Goal: Complete application form: Complete application form

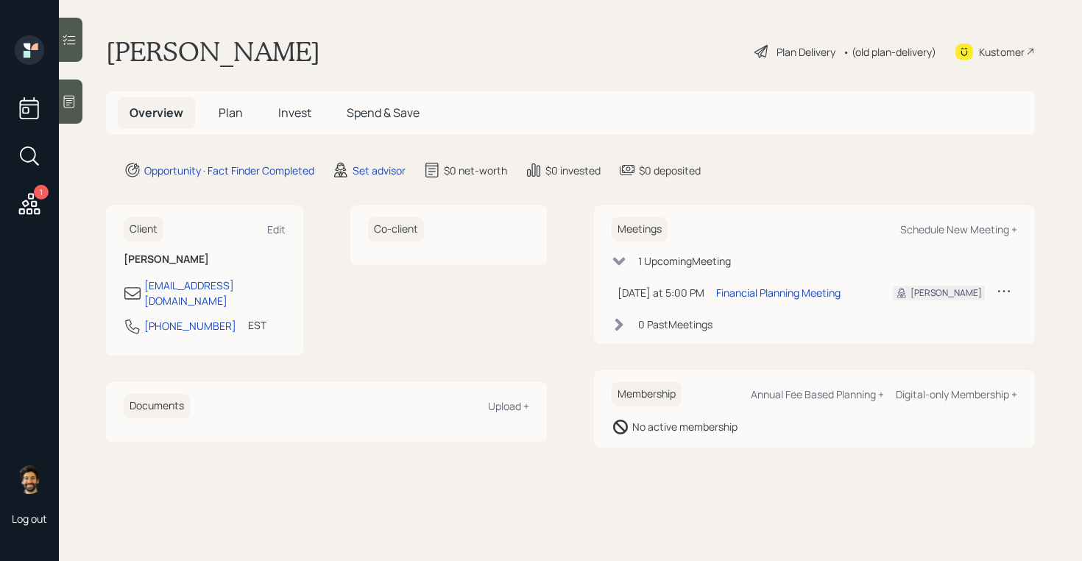
click at [30, 201] on icon at bounding box center [29, 204] width 27 height 27
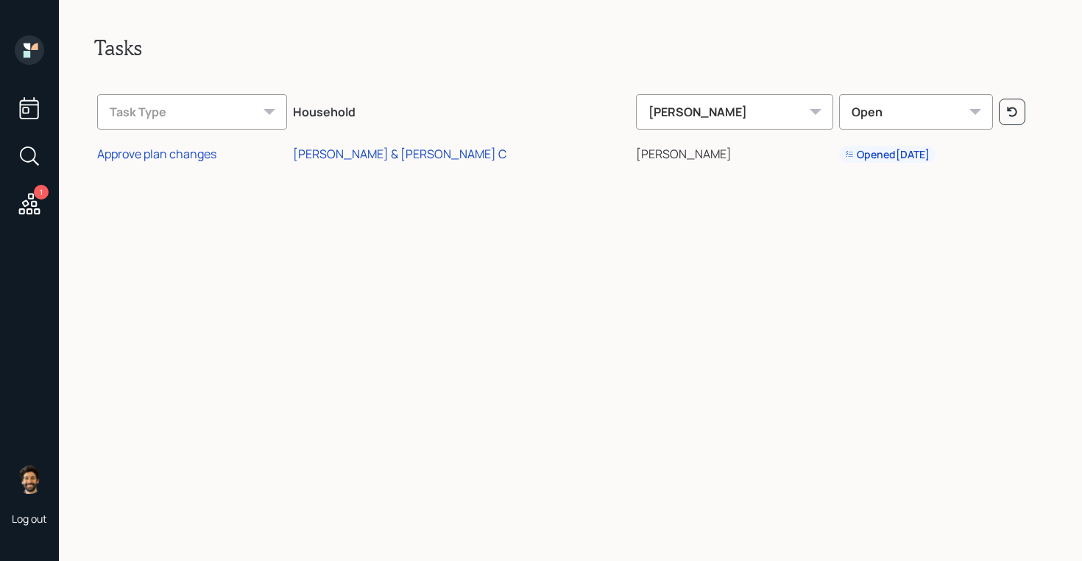
click at [24, 110] on icon at bounding box center [29, 108] width 27 height 27
click at [13, 48] on div "1" at bounding box center [29, 128] width 35 height 186
click at [35, 49] on icon at bounding box center [29, 49] width 29 height 29
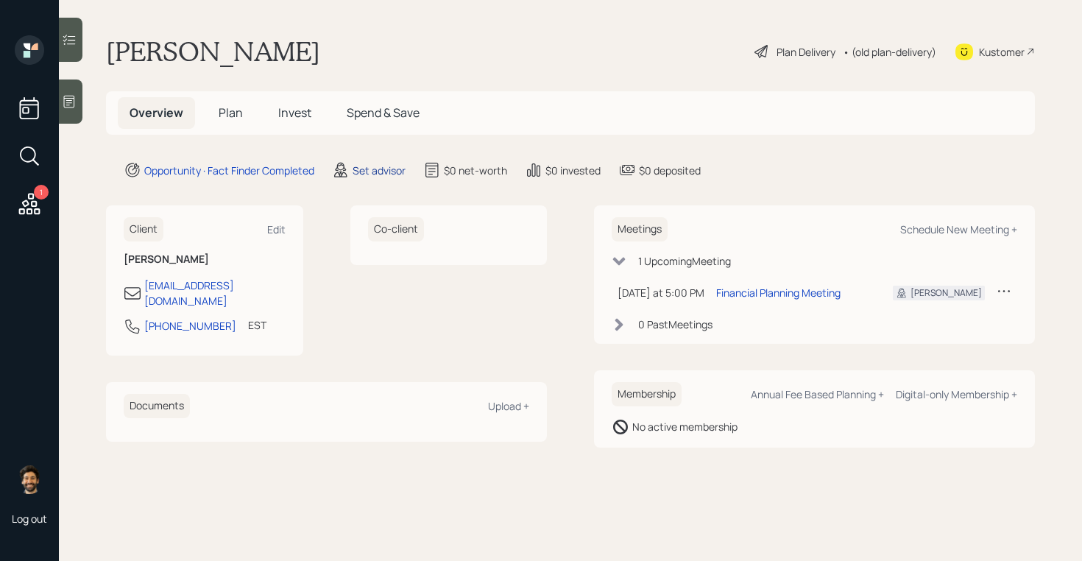
click at [389, 167] on div "Set advisor" at bounding box center [379, 170] width 53 height 15
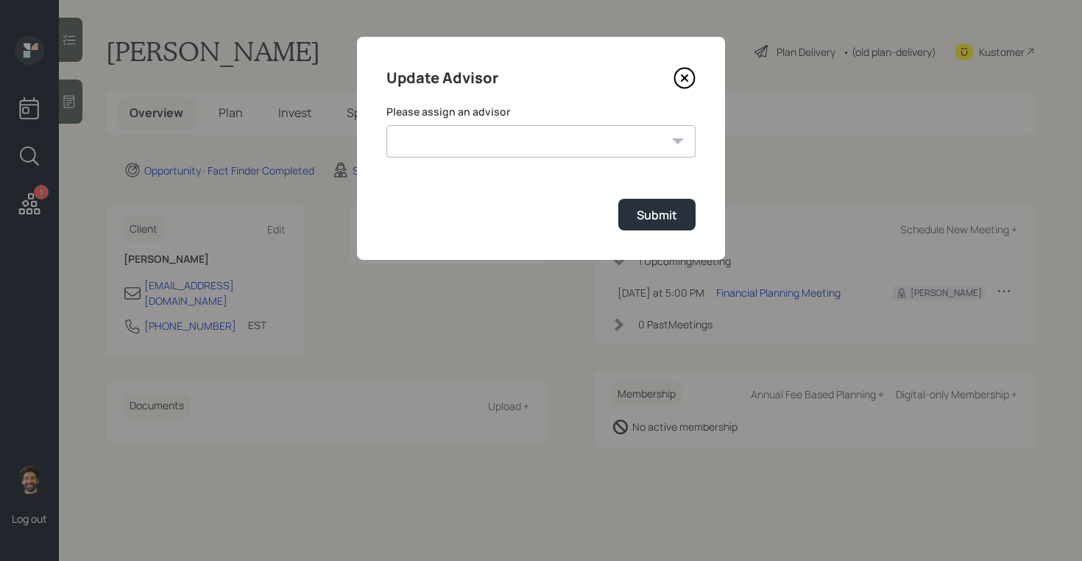
click at [446, 147] on select "[PERSON_NAME] [PERSON_NAME] [PERSON_NAME] [PERSON_NAME] End [PERSON_NAME] [PERS…" at bounding box center [541, 141] width 309 height 32
select select "f14b762f-c7c2-4b89-9227-8fa891345eea"
click at [387, 125] on select "[PERSON_NAME] [PERSON_NAME] [PERSON_NAME] [PERSON_NAME] End [PERSON_NAME] [PERS…" at bounding box center [541, 141] width 309 height 32
click at [663, 216] on div "Submit" at bounding box center [657, 215] width 40 height 16
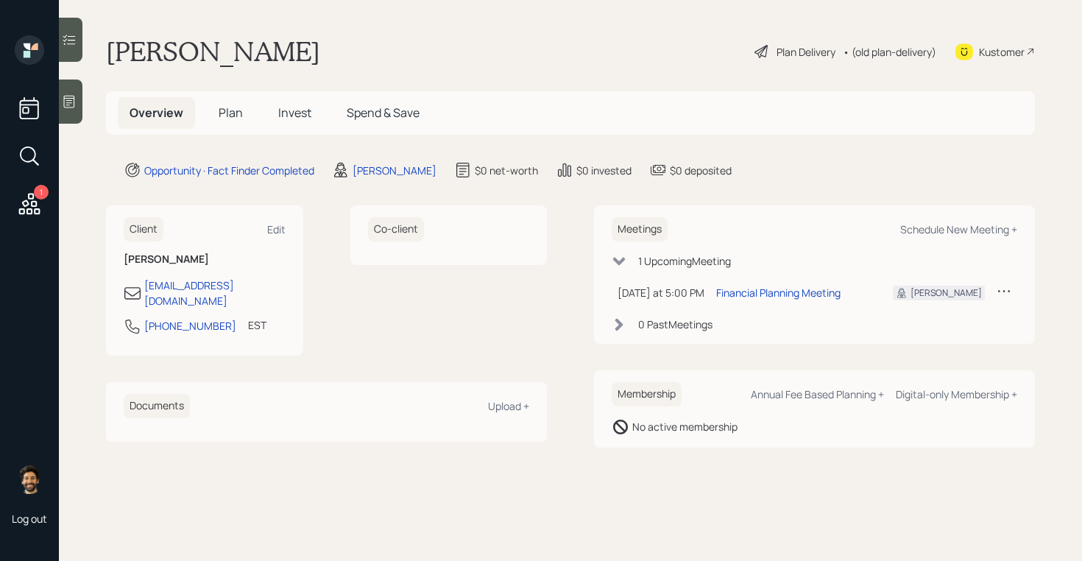
click at [241, 113] on span "Plan" at bounding box center [231, 113] width 24 height 16
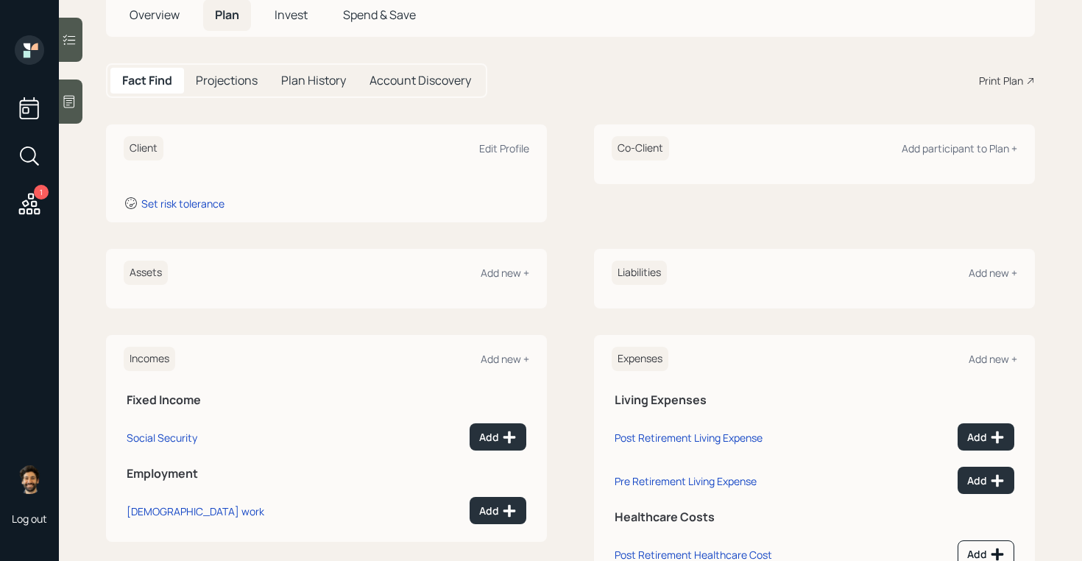
scroll to position [128, 0]
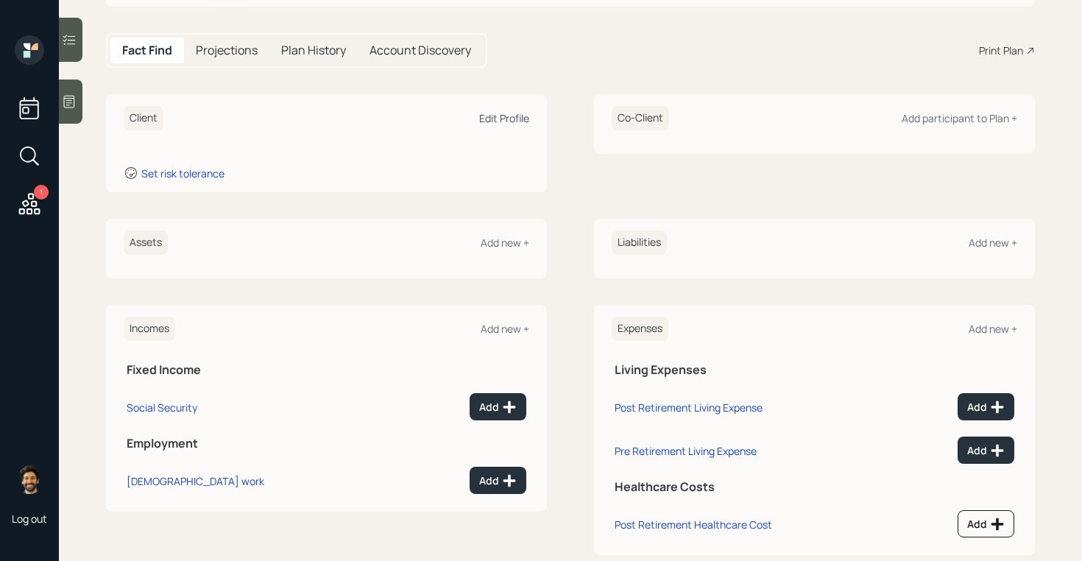
click at [489, 116] on div "Edit Profile" at bounding box center [504, 118] width 50 height 14
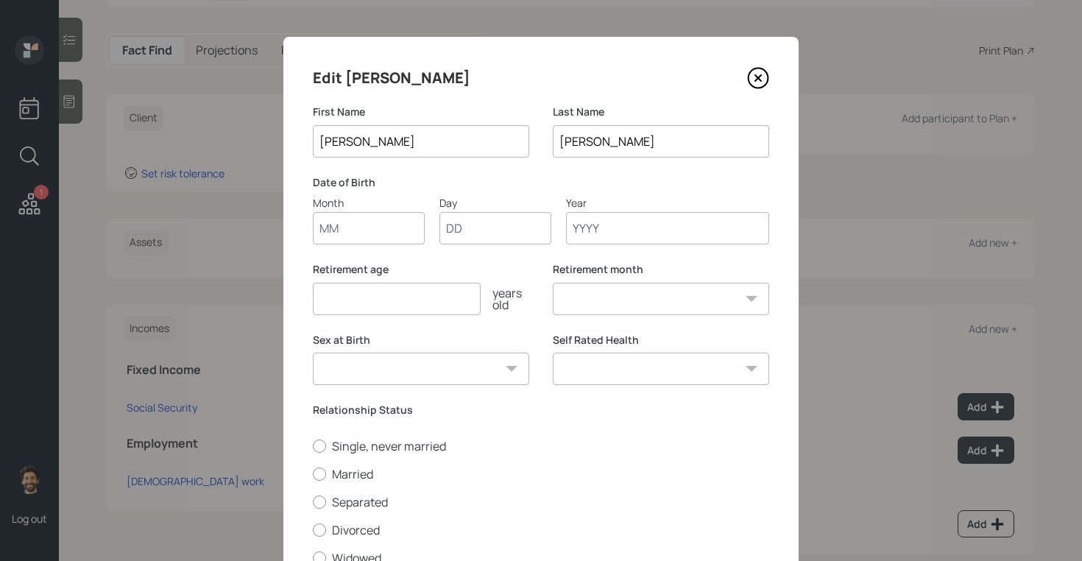
click at [346, 236] on input "Month" at bounding box center [369, 228] width 112 height 32
type input "01"
type input "1970"
select select "1"
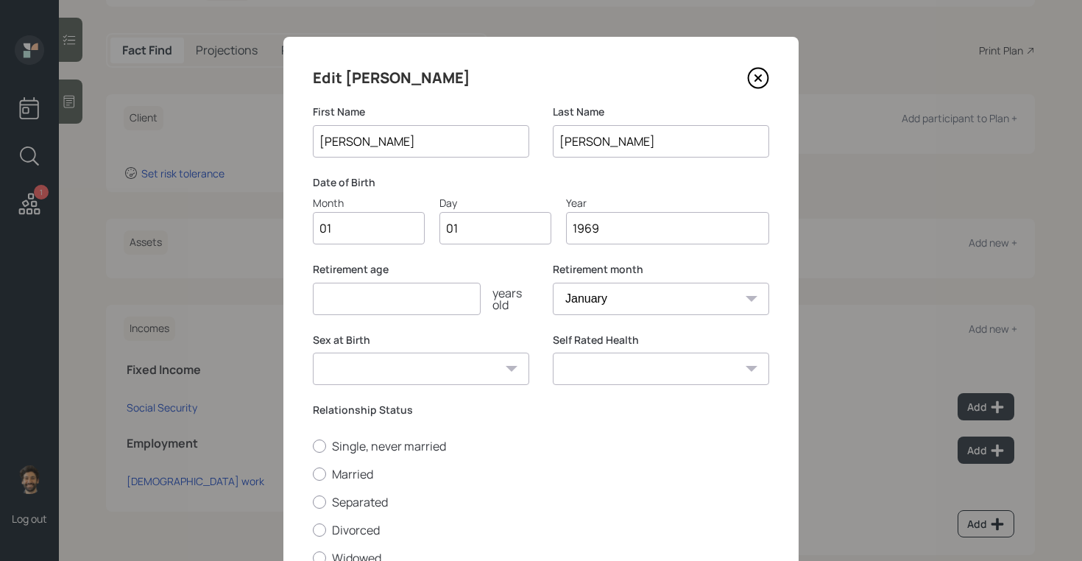
type input "1969"
click at [392, 303] on input "number" at bounding box center [397, 299] width 168 height 32
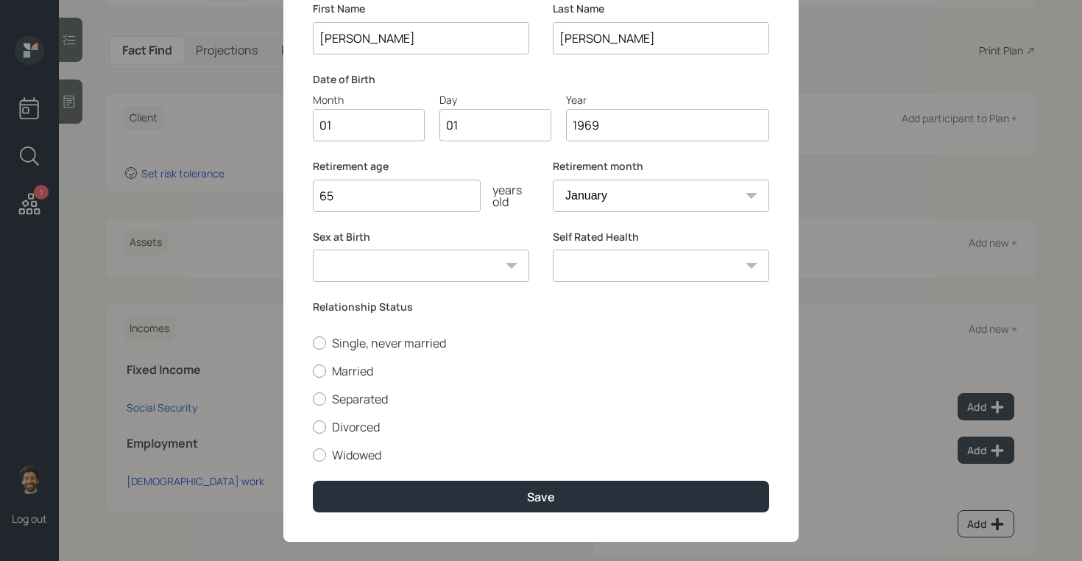
scroll to position [121, 0]
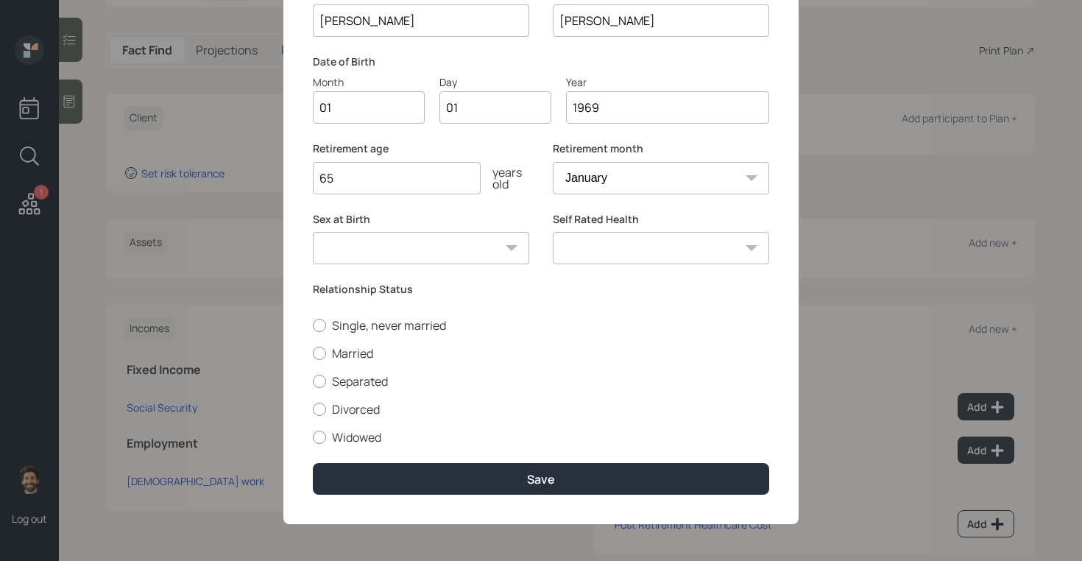
type input "65"
click at [335, 340] on div "Single, never married Married Separated Divorced Widowed" at bounding box center [541, 381] width 456 height 128
click at [335, 348] on label "Married" at bounding box center [541, 353] width 456 height 16
click at [313, 353] on input "Married" at bounding box center [312, 353] width 1 height 1
radio input "true"
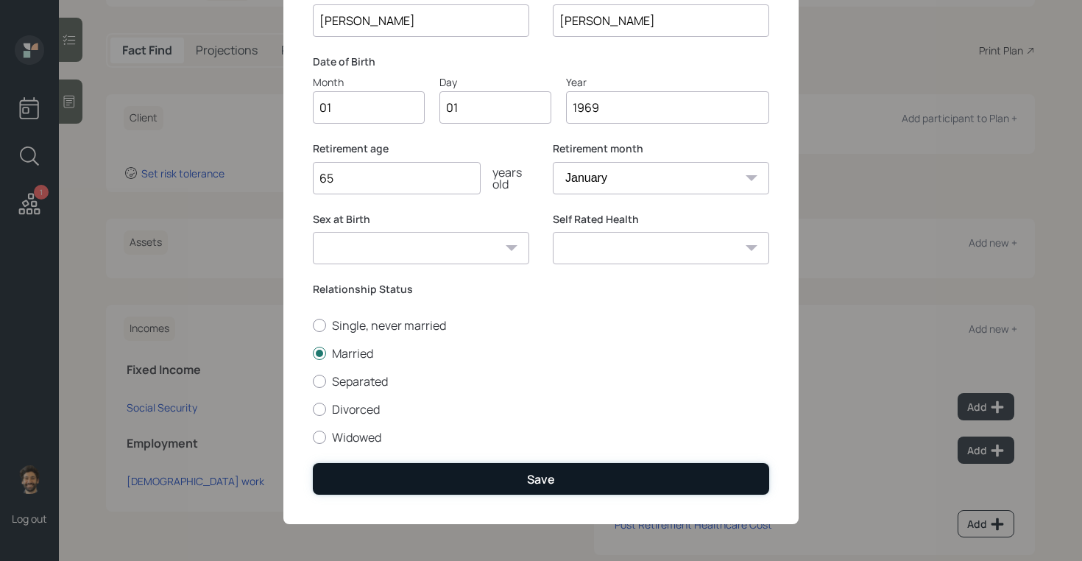
click at [374, 490] on button "Save" at bounding box center [541, 479] width 456 height 32
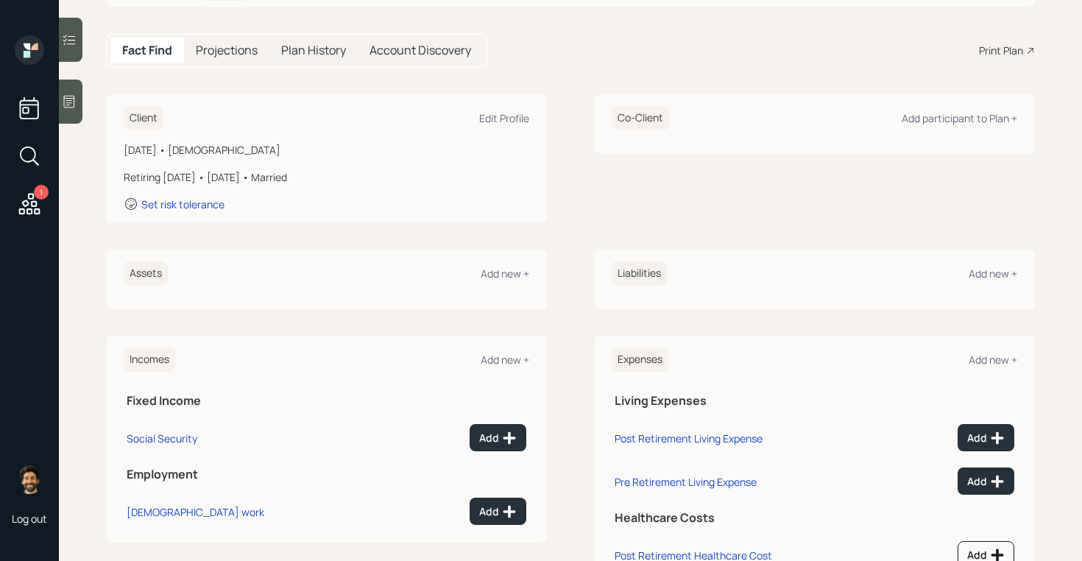
click at [982, 125] on div "Co-Client Add participant to Plan +" at bounding box center [815, 118] width 406 height 24
click at [960, 121] on div "Add participant to Plan +" at bounding box center [960, 118] width 116 height 14
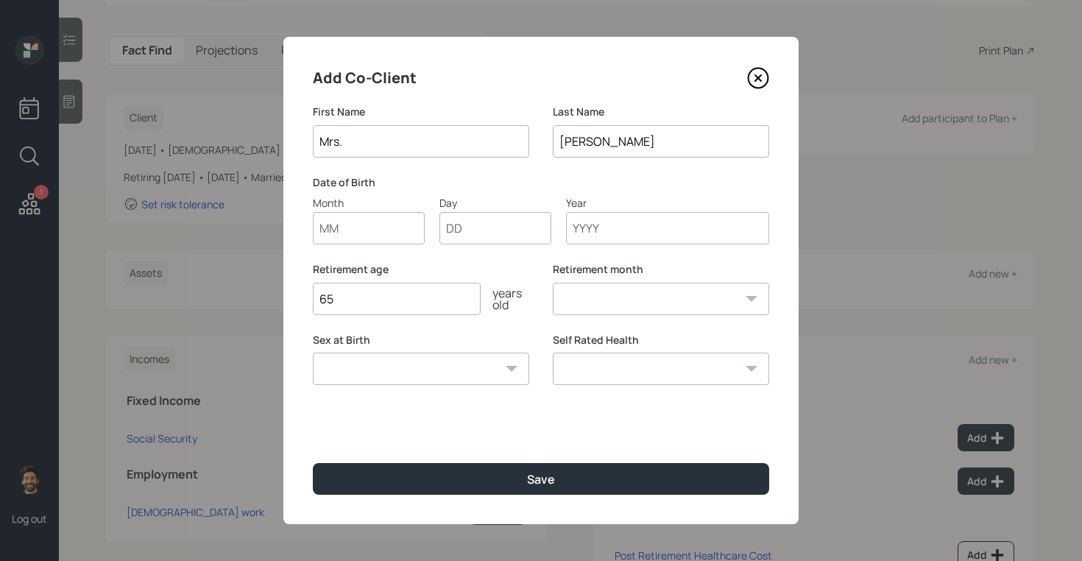
type input "Mrs."
drag, startPoint x: 344, startPoint y: 217, endPoint x: 346, endPoint y: 203, distance: 14.2
click at [344, 216] on input "Month" at bounding box center [369, 228] width 112 height 32
type input "01"
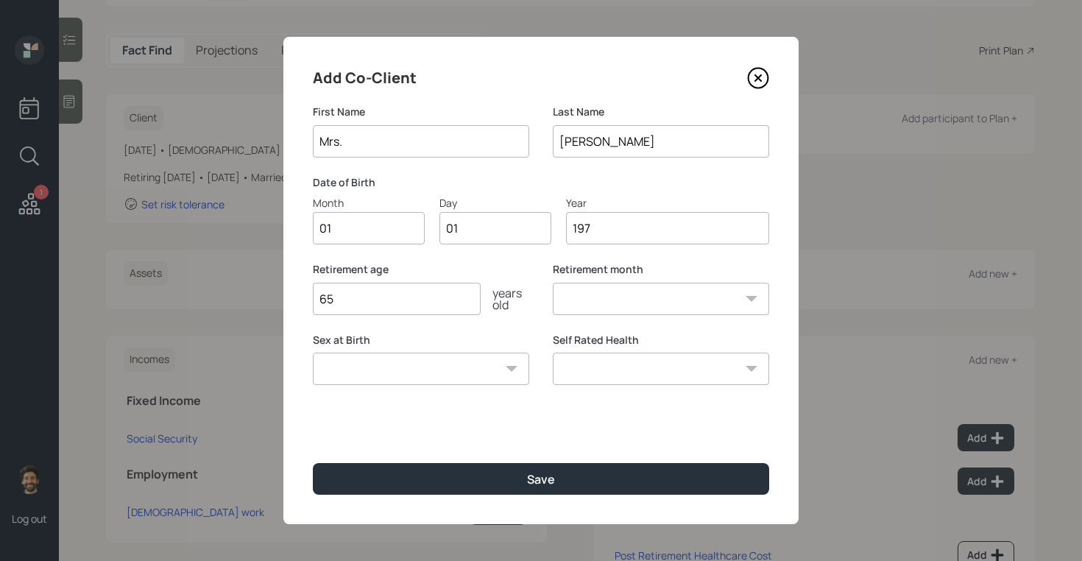
type input "1970"
select select "1"
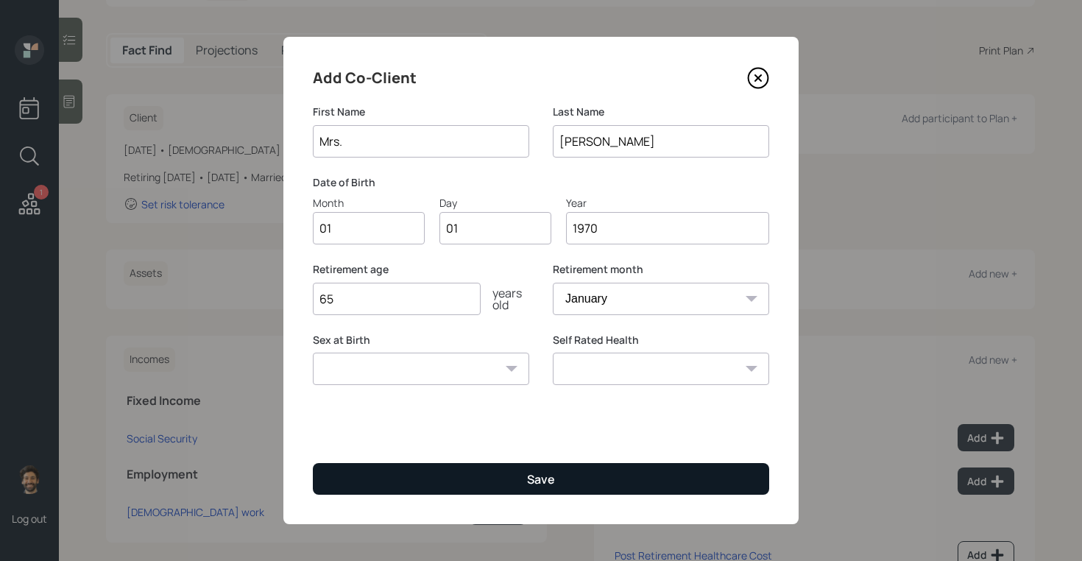
type input "1970"
click at [370, 487] on button "Save" at bounding box center [541, 479] width 456 height 32
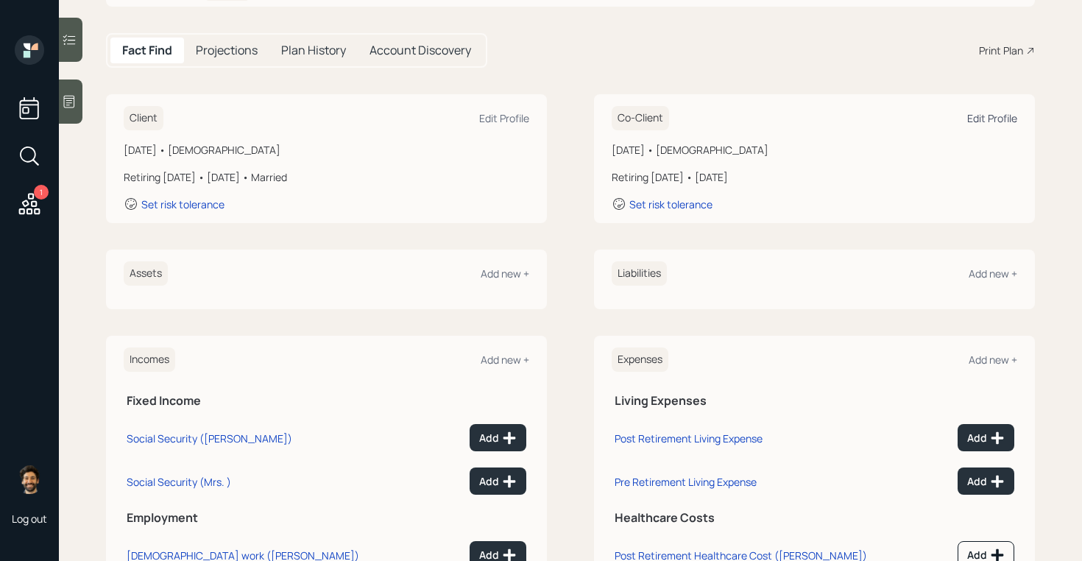
click at [981, 121] on div "Edit Profile" at bounding box center [992, 118] width 50 height 14
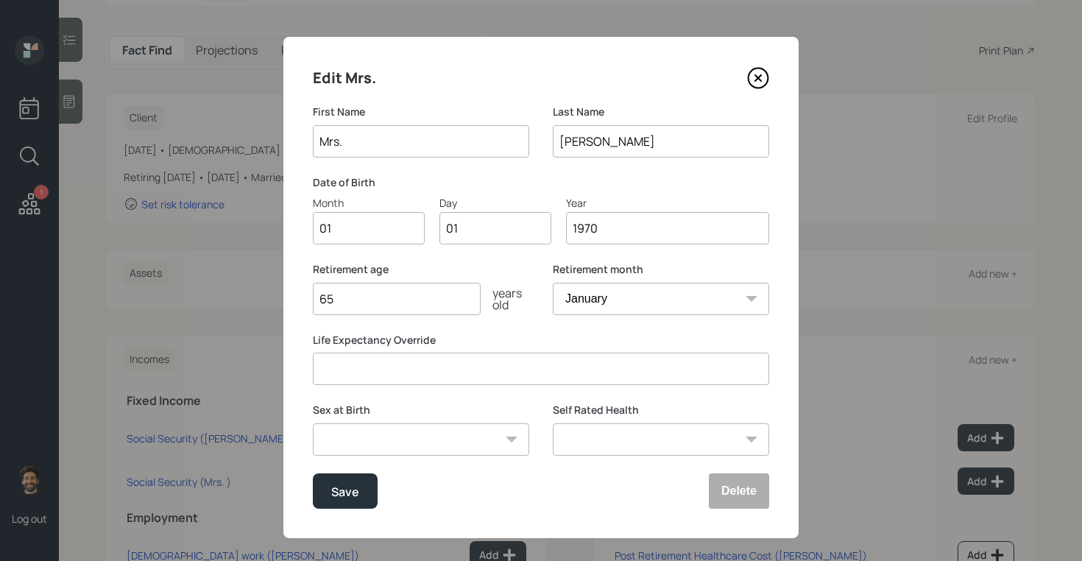
click at [394, 305] on input "65" at bounding box center [397, 299] width 168 height 32
type input "6"
type input "56"
click at [348, 495] on div "Save" at bounding box center [345, 492] width 28 height 20
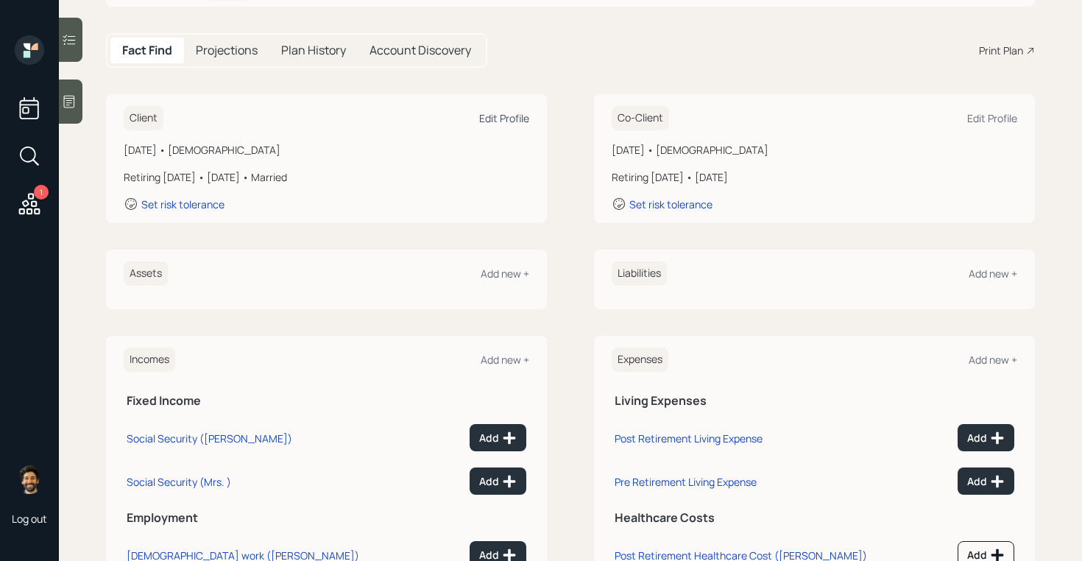
click at [520, 121] on div "Edit Profile" at bounding box center [504, 118] width 50 height 14
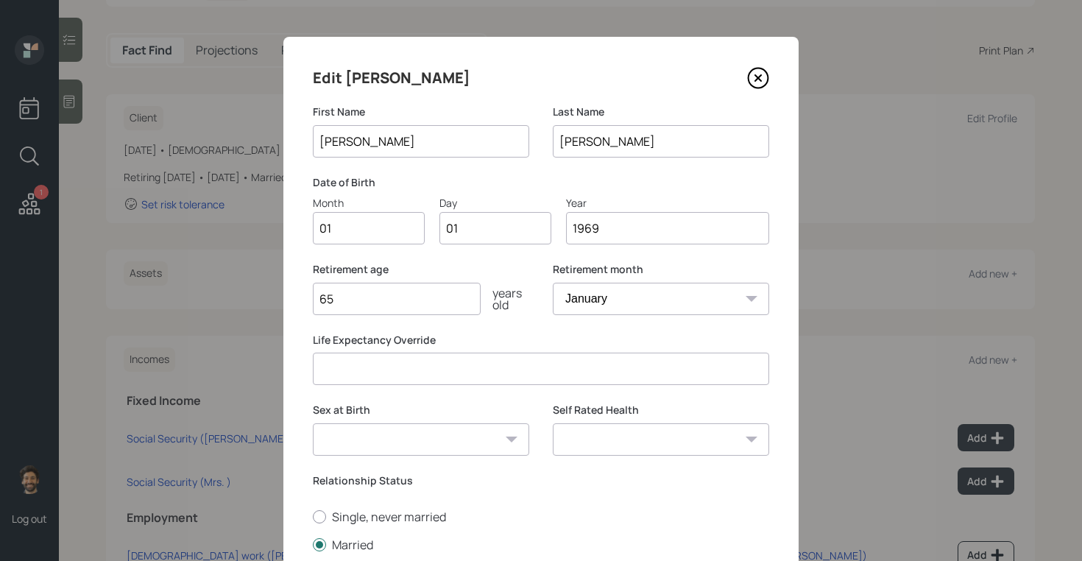
click at [368, 294] on input "65" at bounding box center [397, 299] width 168 height 32
type input "6"
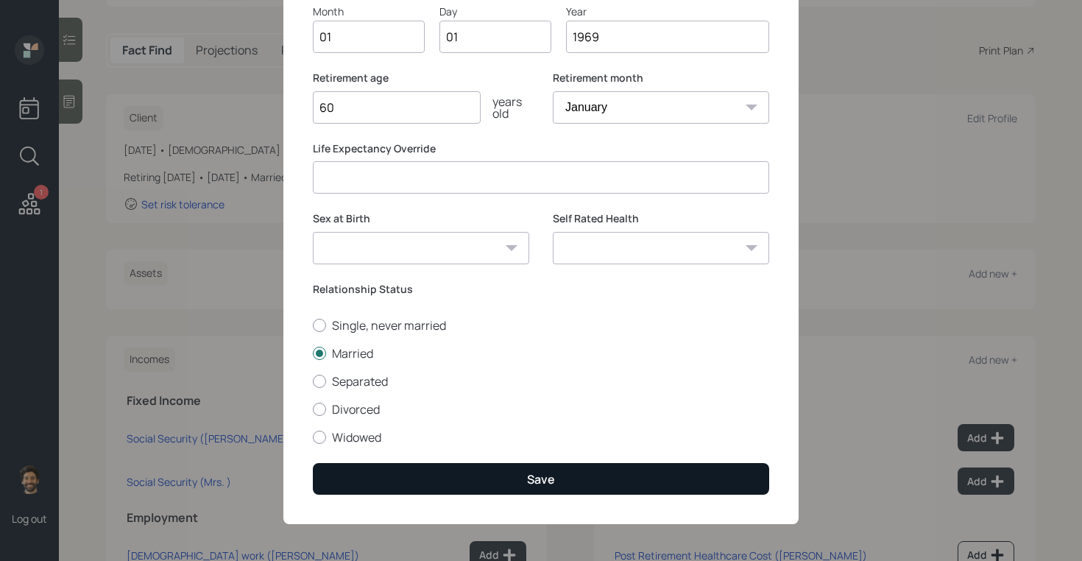
type input "60"
click at [363, 482] on button "Save" at bounding box center [541, 479] width 456 height 32
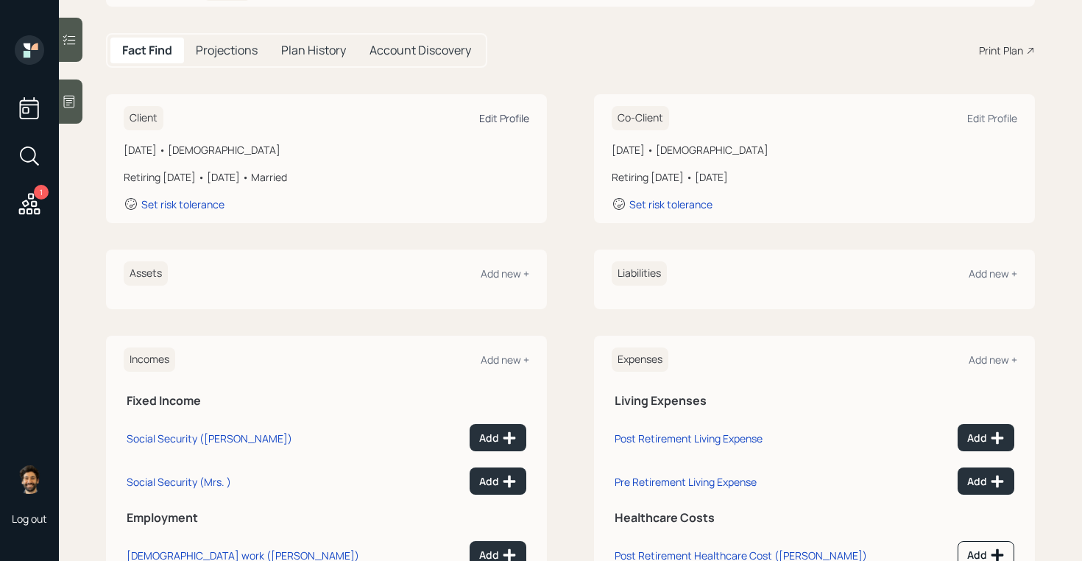
click at [490, 116] on div "Edit Profile" at bounding box center [504, 118] width 50 height 14
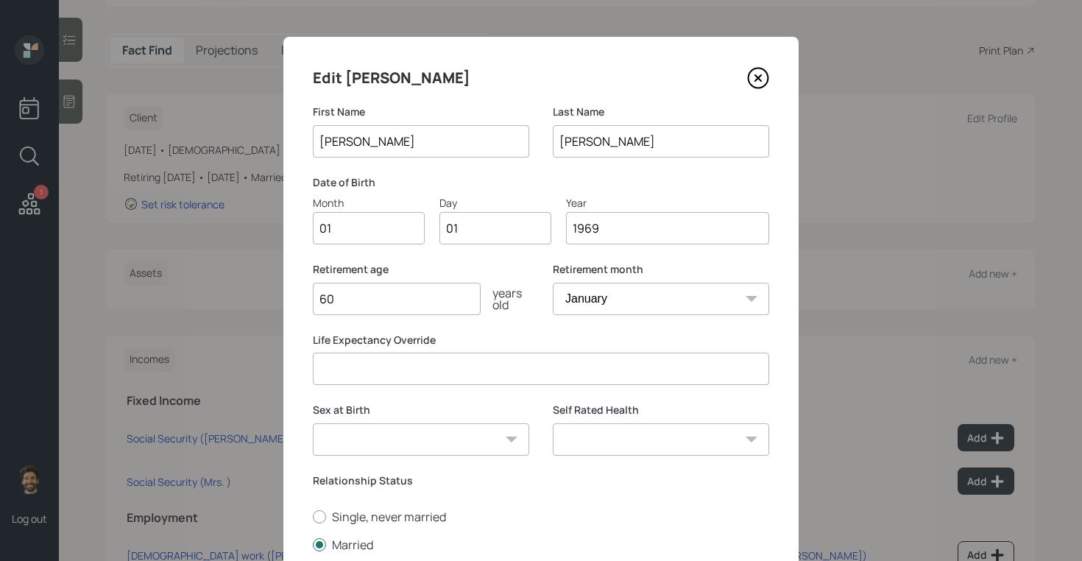
click at [567, 306] on select "January February March April May June July August September October November De…" at bounding box center [661, 299] width 216 height 32
select select "5"
click at [553, 283] on select "January February March April May June July August September October November De…" at bounding box center [661, 299] width 216 height 32
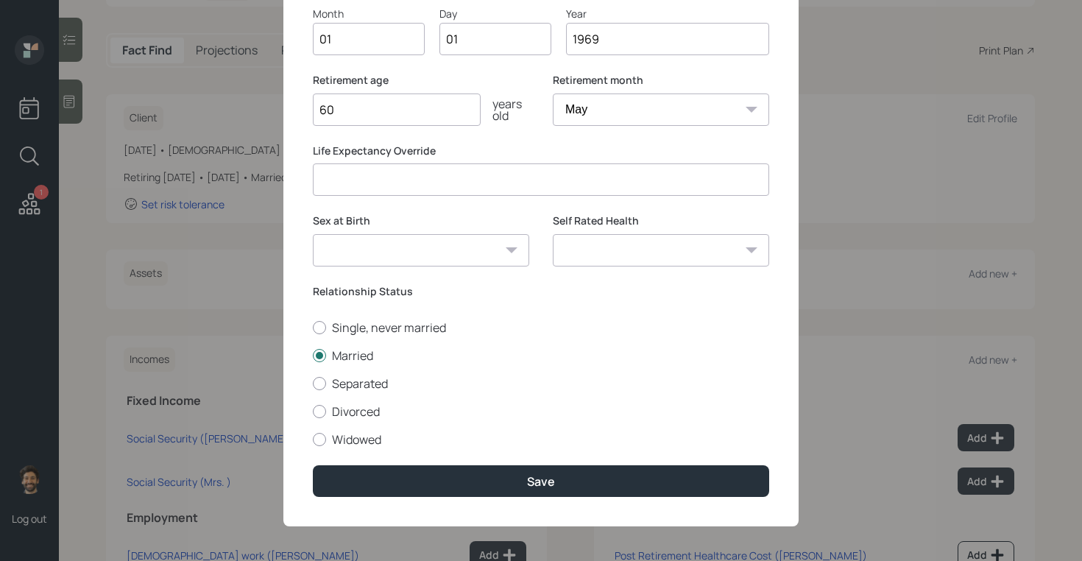
scroll to position [192, 0]
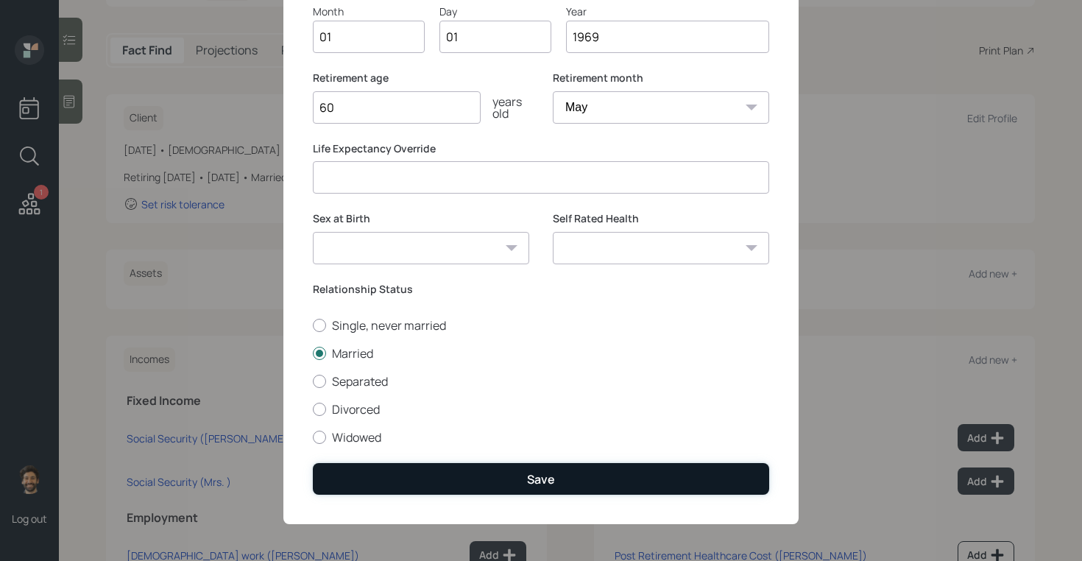
click at [397, 472] on button "Save" at bounding box center [541, 479] width 456 height 32
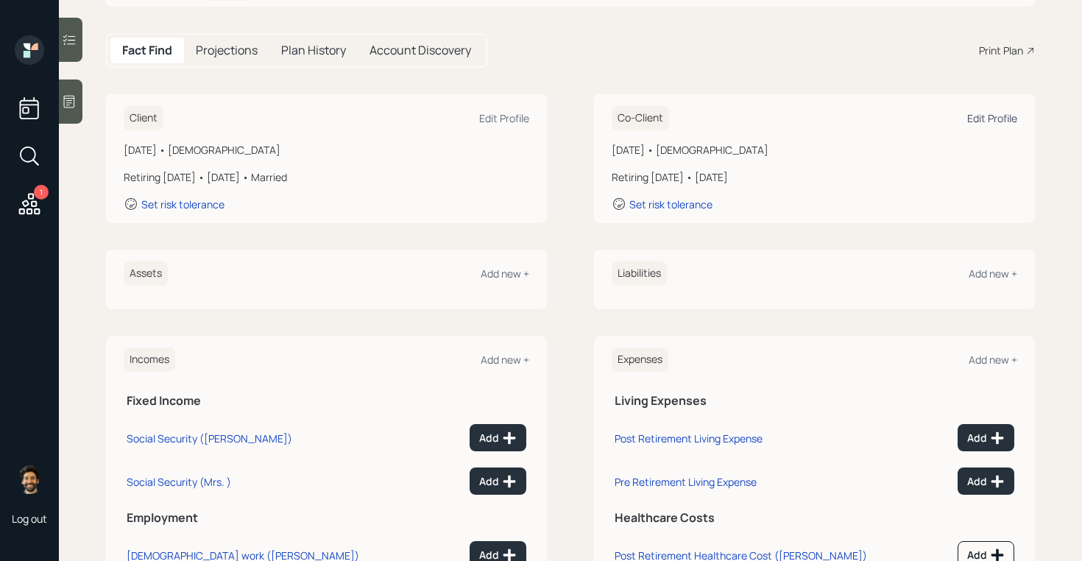
click at [981, 120] on div "Edit Profile" at bounding box center [992, 118] width 50 height 14
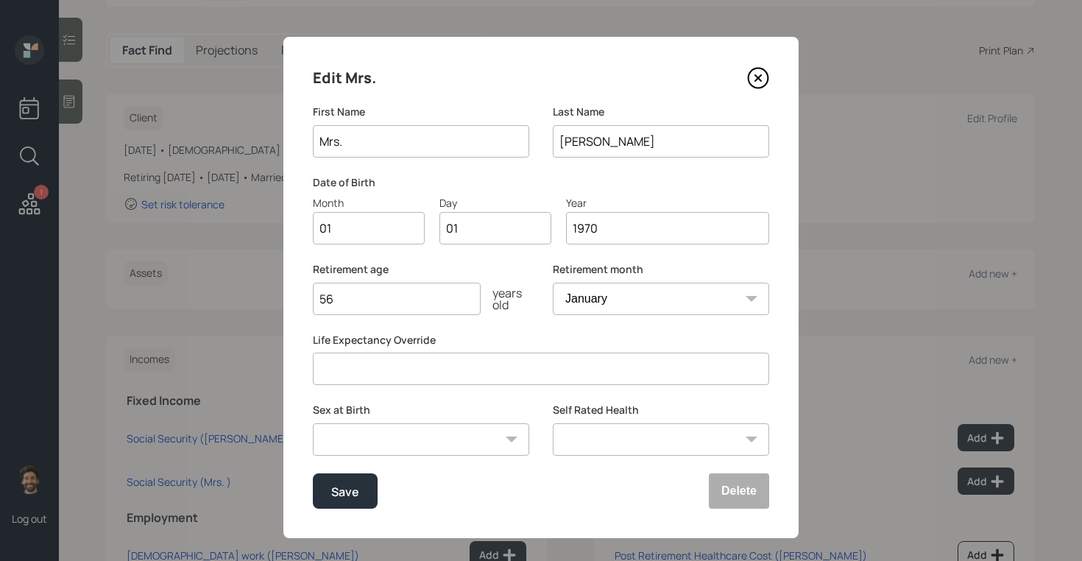
click at [431, 305] on input "56" at bounding box center [397, 299] width 168 height 32
type input "57"
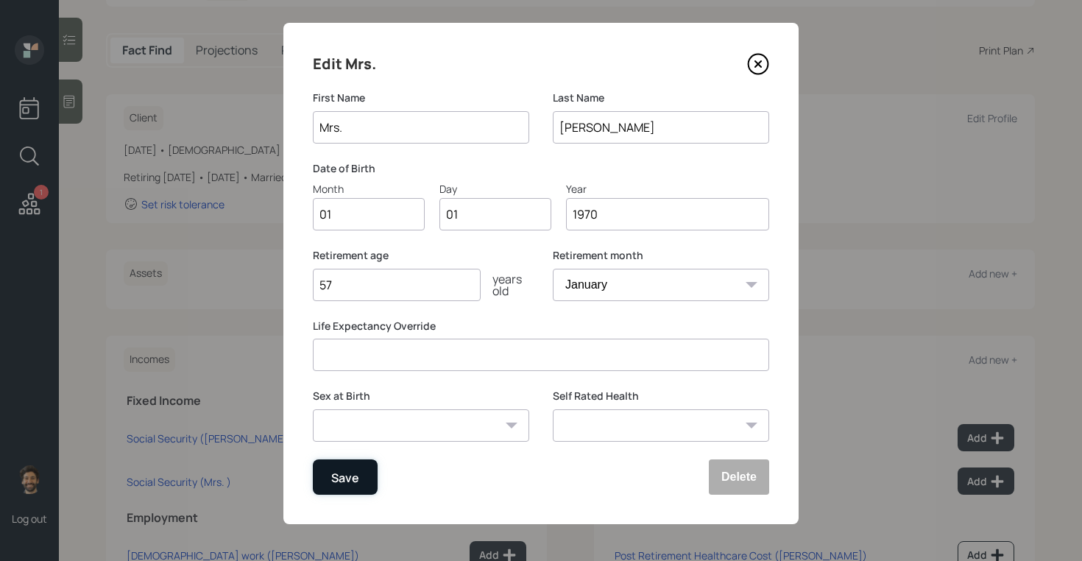
click at [348, 484] on div "Save" at bounding box center [345, 478] width 28 height 20
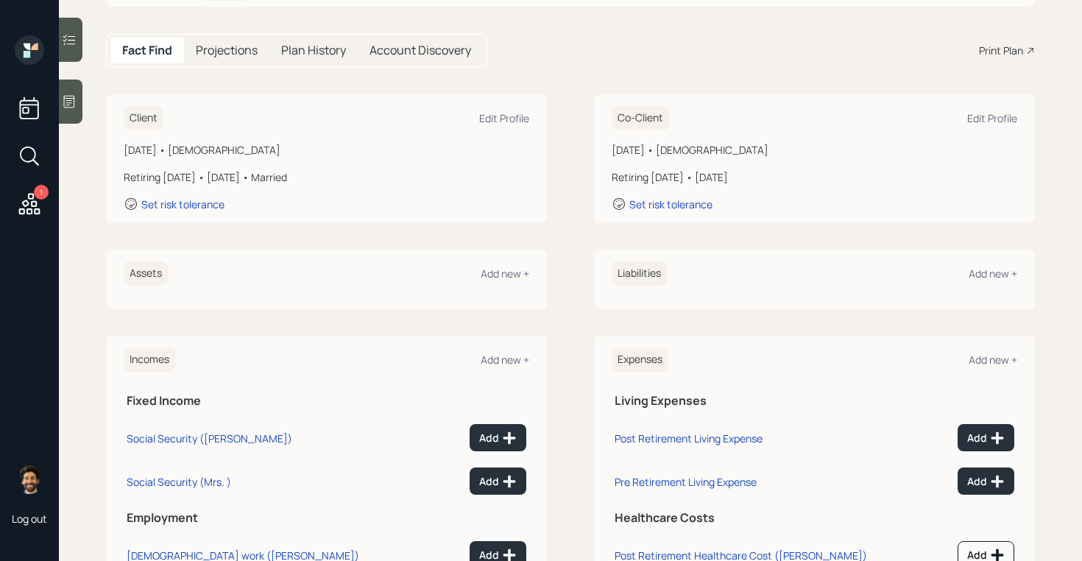
scroll to position [232, 0]
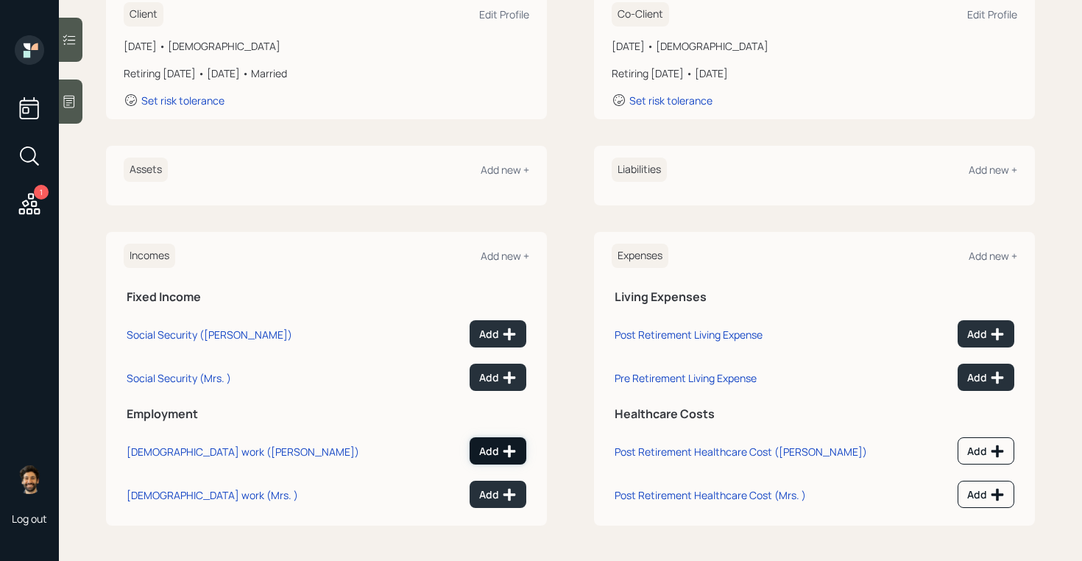
click at [497, 440] on button "Add" at bounding box center [498, 450] width 57 height 27
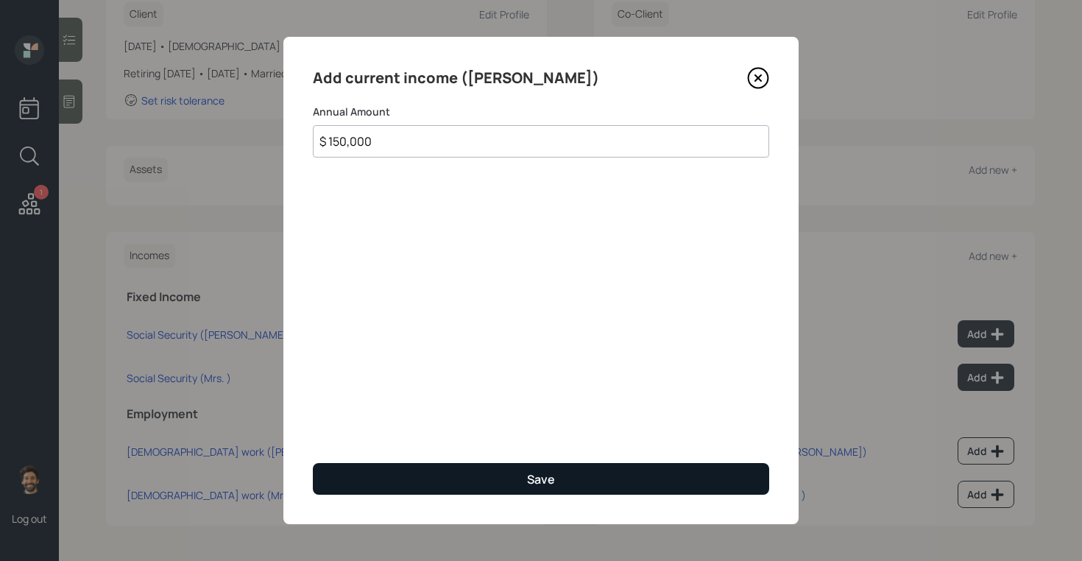
type input "$ 150,000"
click at [525, 482] on button "Save" at bounding box center [541, 479] width 456 height 32
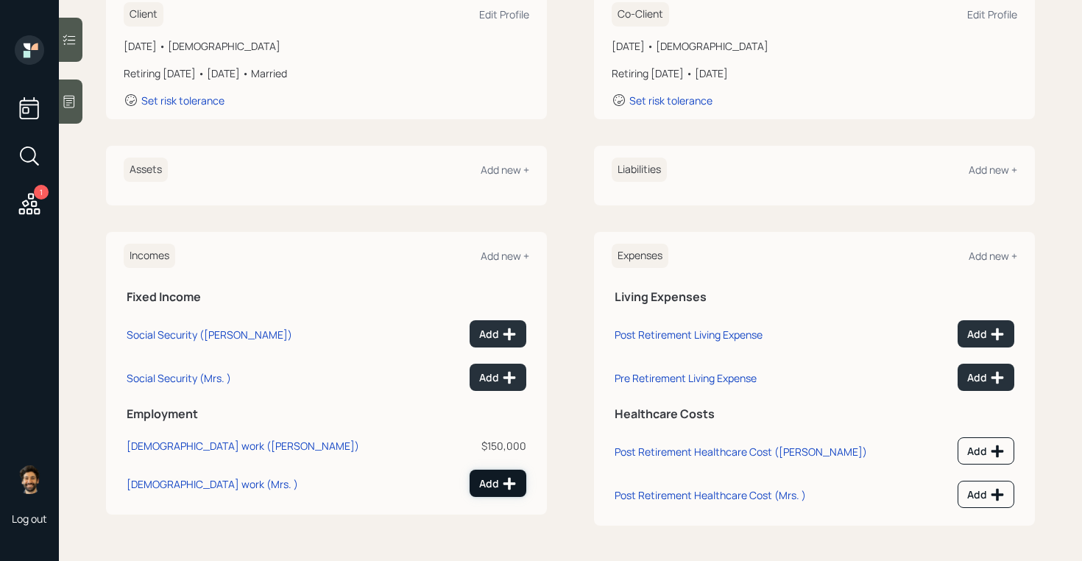
click at [479, 479] on button "Add" at bounding box center [498, 483] width 57 height 27
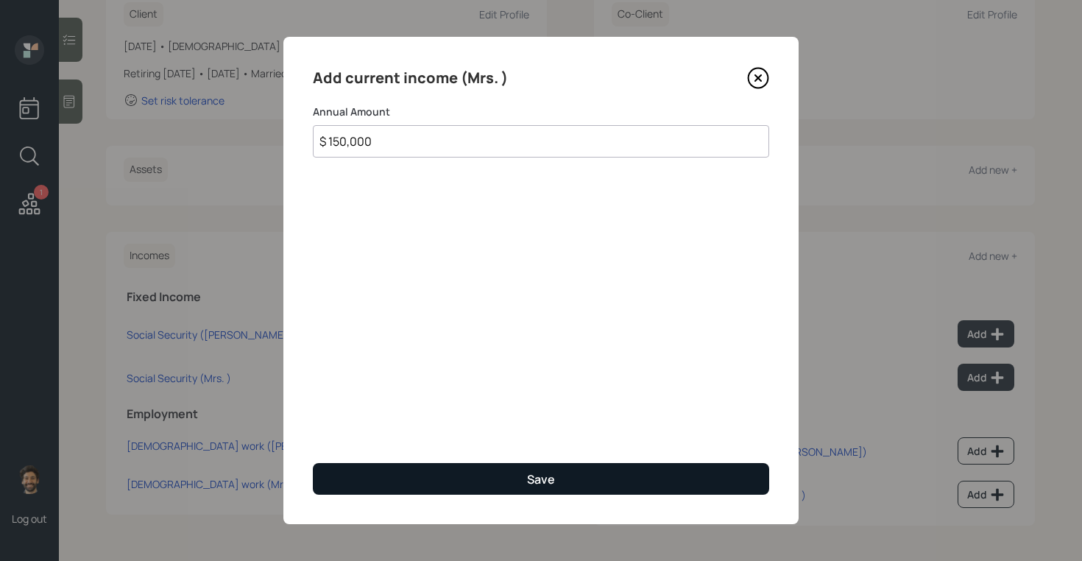
type input "$ 150,000"
click at [449, 479] on button "Save" at bounding box center [541, 479] width 456 height 32
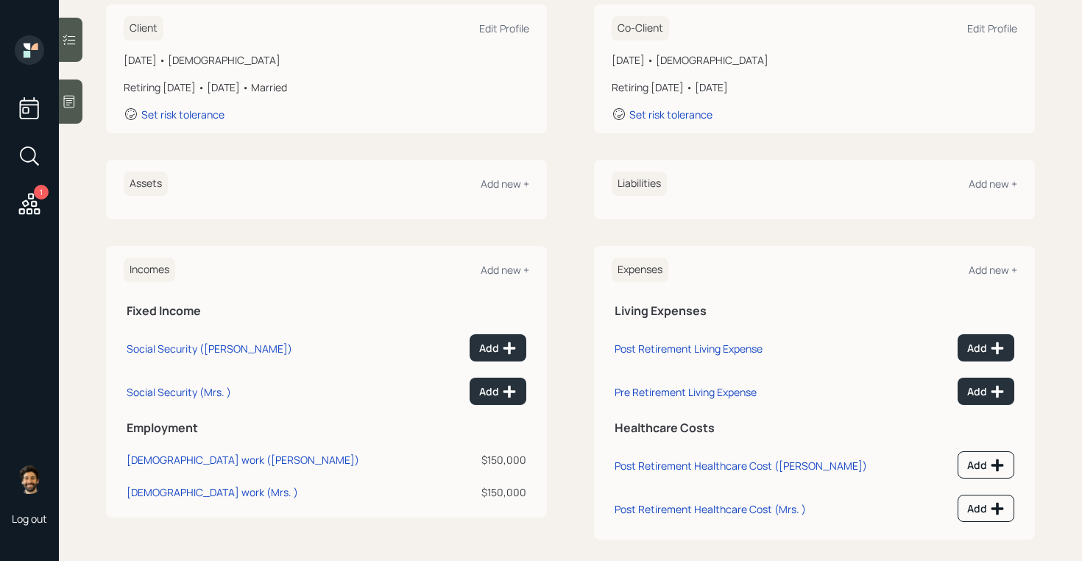
scroll to position [201, 0]
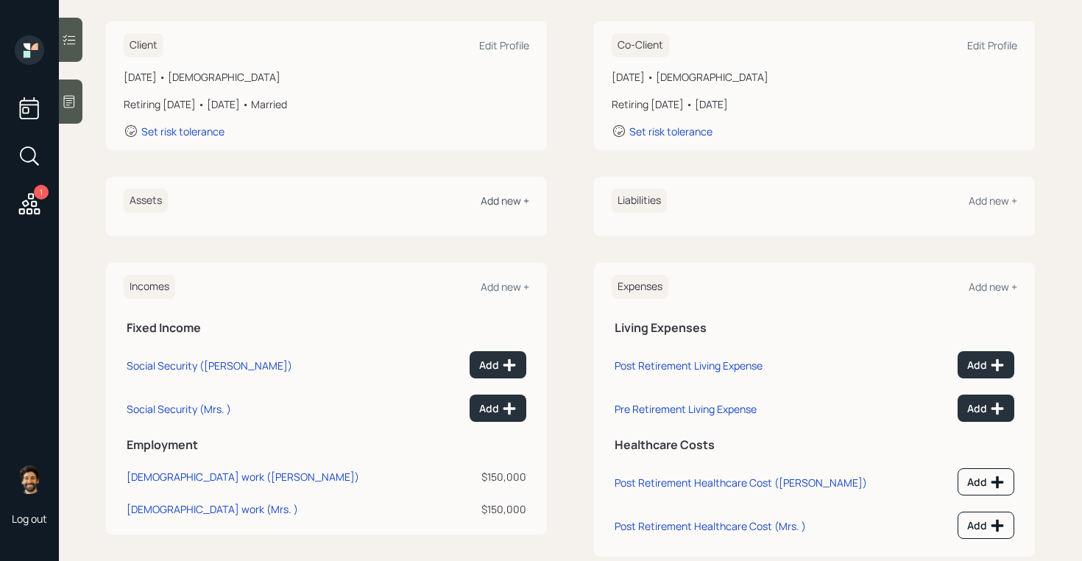
click at [500, 201] on div "Add new +" at bounding box center [505, 201] width 49 height 14
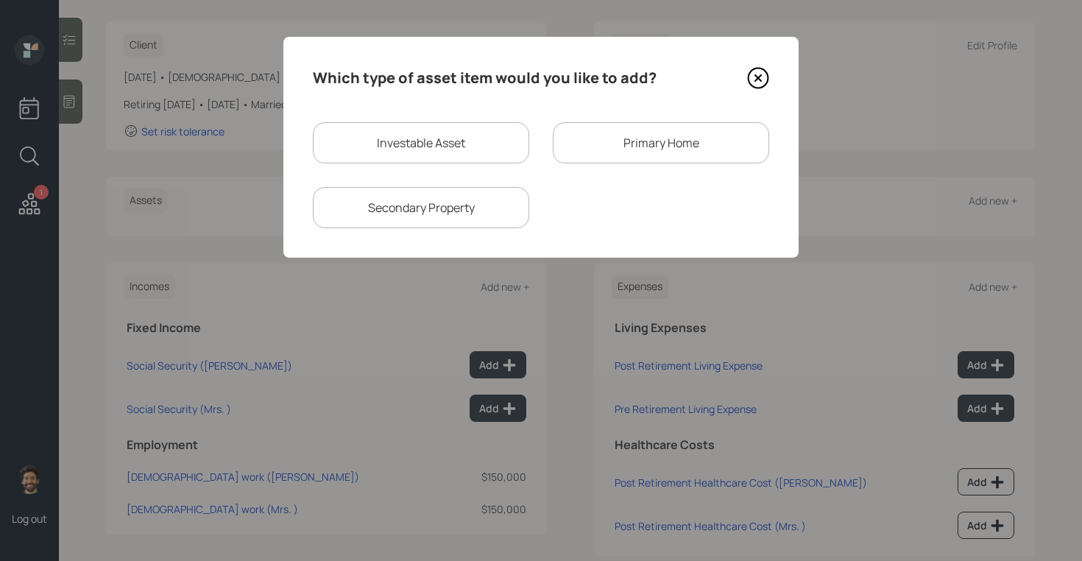
click at [367, 138] on div "Investable Asset" at bounding box center [421, 142] width 216 height 41
select select "taxable"
select select "balanced"
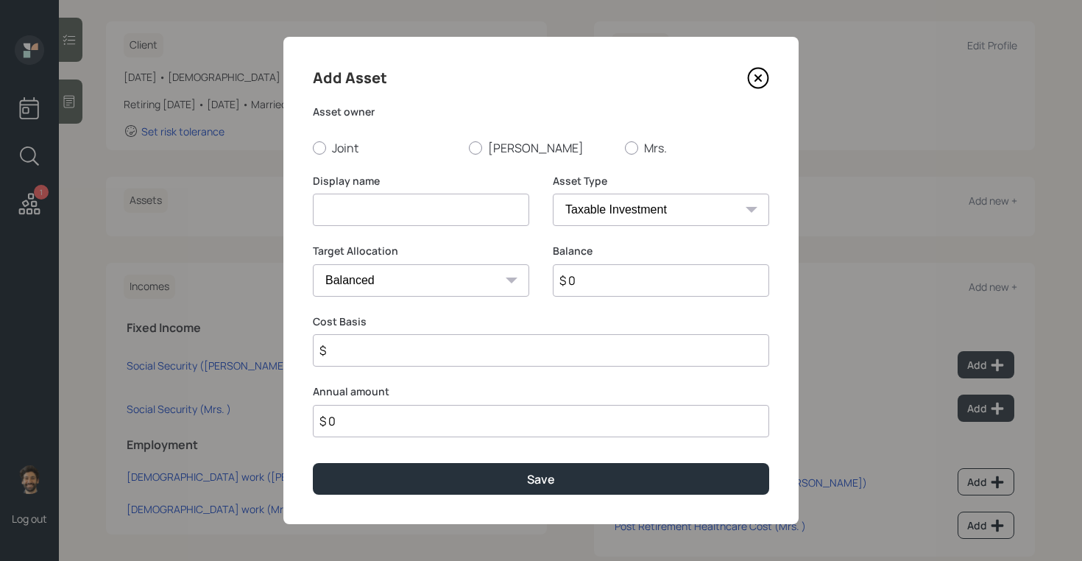
click at [370, 200] on input at bounding box center [421, 210] width 216 height 32
type input "IRA"
click at [492, 144] on label "[PERSON_NAME]" at bounding box center [541, 148] width 144 height 16
click at [469, 147] on input "[PERSON_NAME]" at bounding box center [468, 147] width 1 height 1
radio input "true"
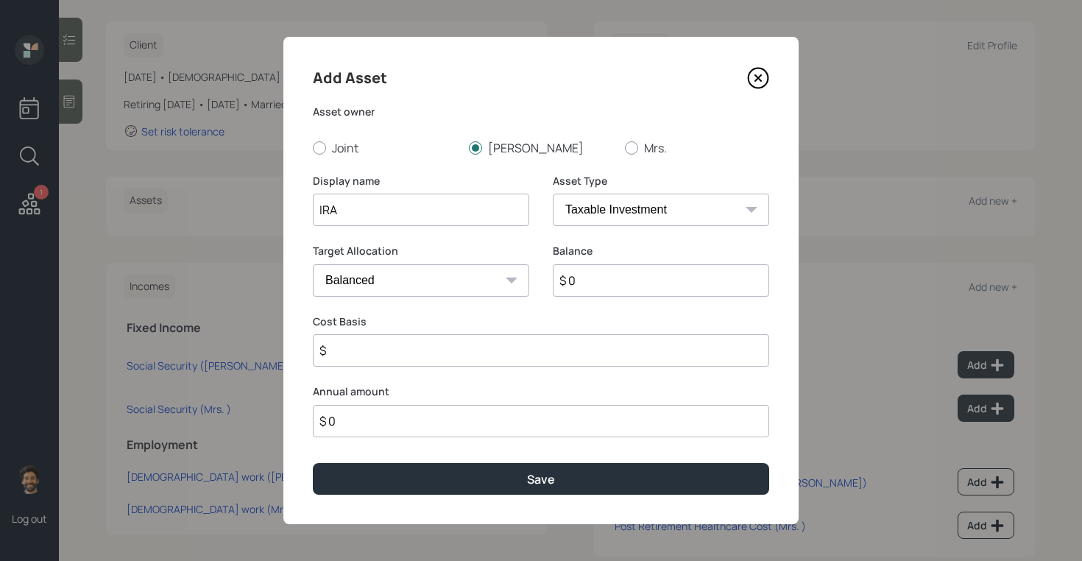
click at [599, 281] on input "$ 0" at bounding box center [661, 280] width 216 height 32
type input "$ 2,000,000"
click at [585, 201] on select "SEP [PERSON_NAME] IRA 401(k) [PERSON_NAME] 401(k) 403(b) [PERSON_NAME] 403(b) 4…" at bounding box center [661, 210] width 216 height 32
select select "ira"
click at [553, 194] on select "SEP [PERSON_NAME] IRA 401(k) [PERSON_NAME] 401(k) 403(b) [PERSON_NAME] 403(b) 4…" at bounding box center [661, 210] width 216 height 32
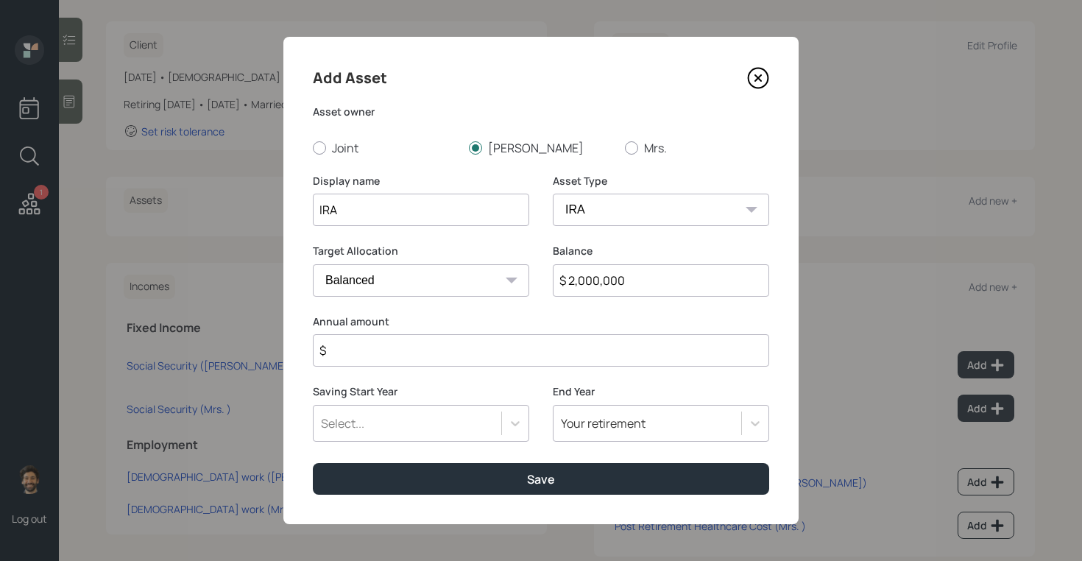
click at [377, 352] on input "$" at bounding box center [541, 350] width 456 height 32
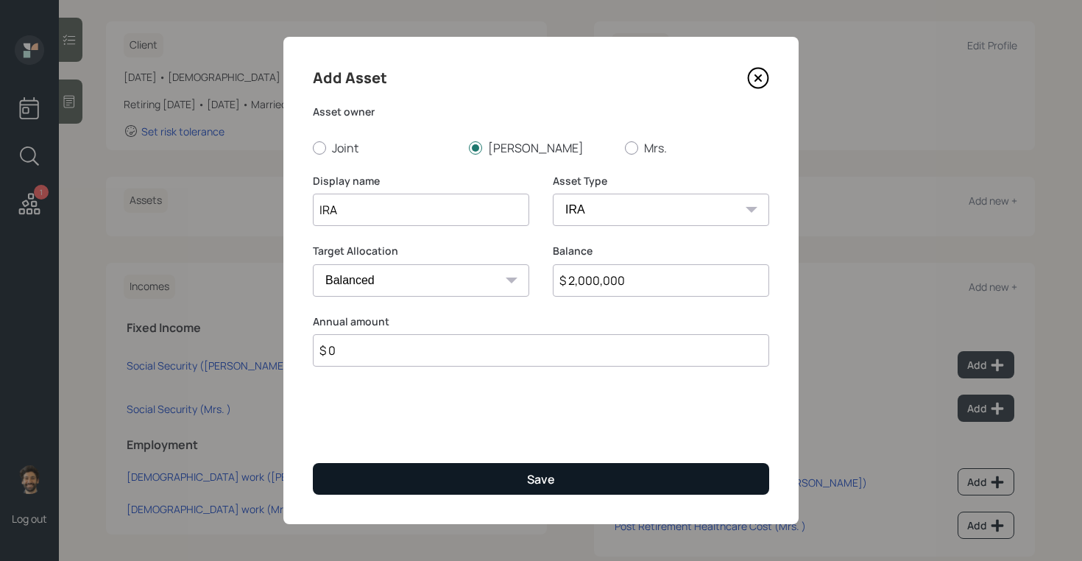
type input "$ 0"
click at [416, 482] on button "Save" at bounding box center [541, 479] width 456 height 32
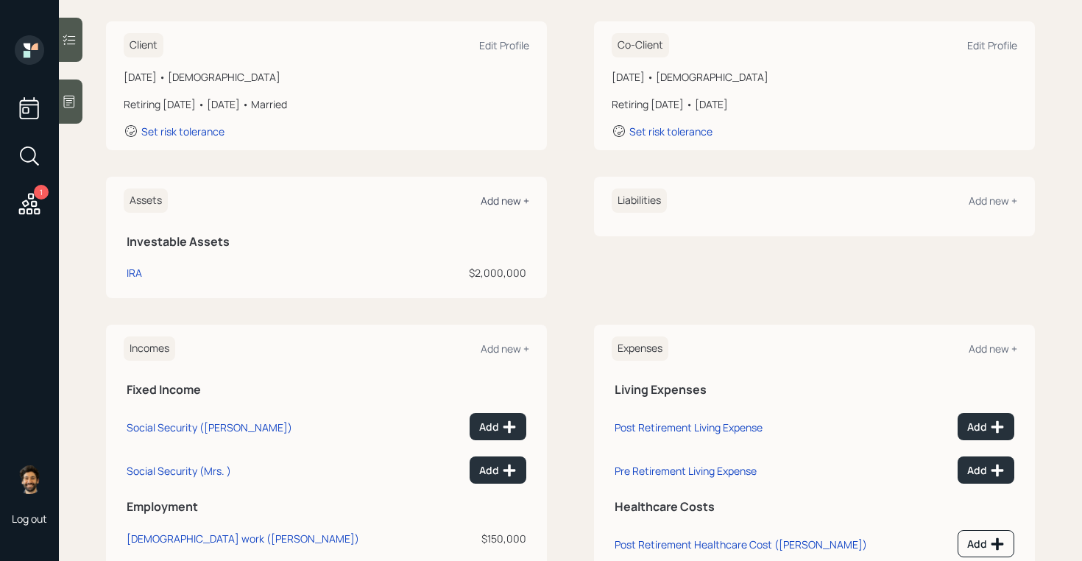
click at [503, 203] on div "Add new +" at bounding box center [505, 201] width 49 height 14
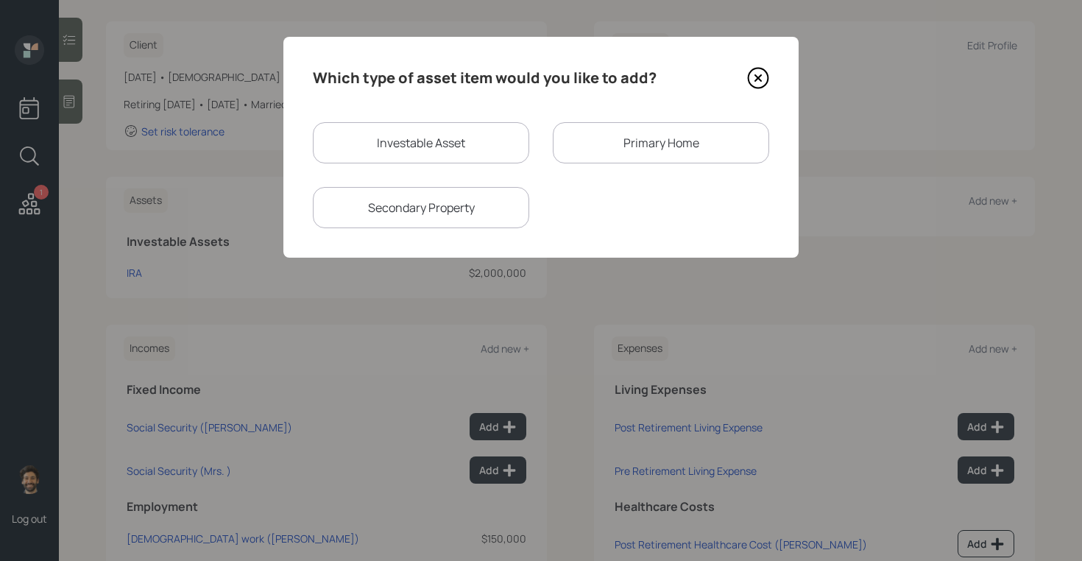
click at [412, 144] on div "Investable Asset" at bounding box center [421, 142] width 216 height 41
select select "taxable"
select select "balanced"
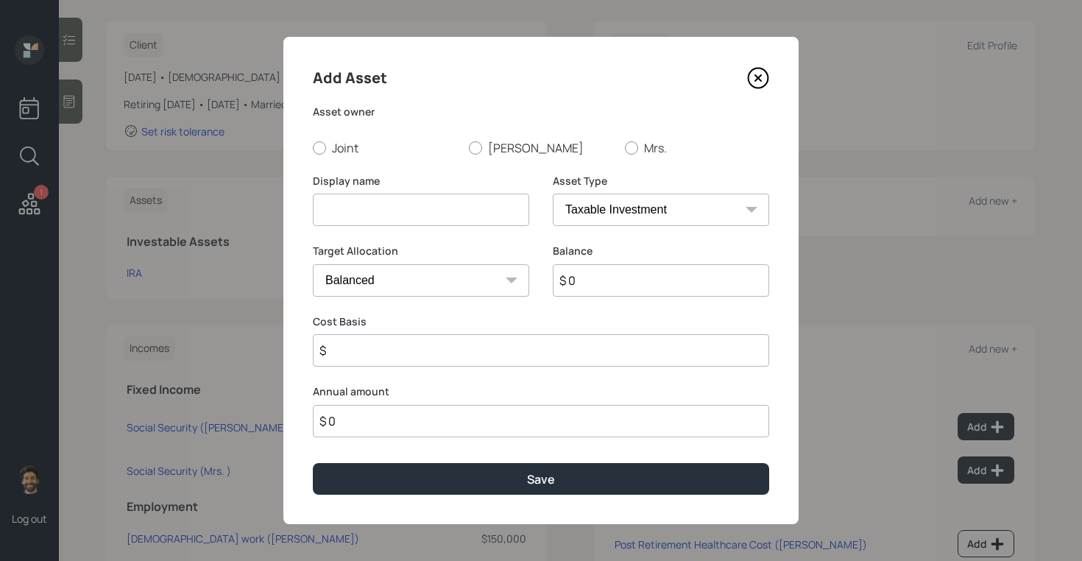
click at [381, 220] on input at bounding box center [421, 210] width 216 height 32
type input "Checking / Savings"
click at [602, 285] on input "$ 0" at bounding box center [661, 280] width 216 height 32
type input "$ 140,000"
click at [577, 217] on select "SEP [PERSON_NAME] IRA 401(k) [PERSON_NAME] 401(k) 403(b) [PERSON_NAME] 403(b) 4…" at bounding box center [661, 210] width 216 height 32
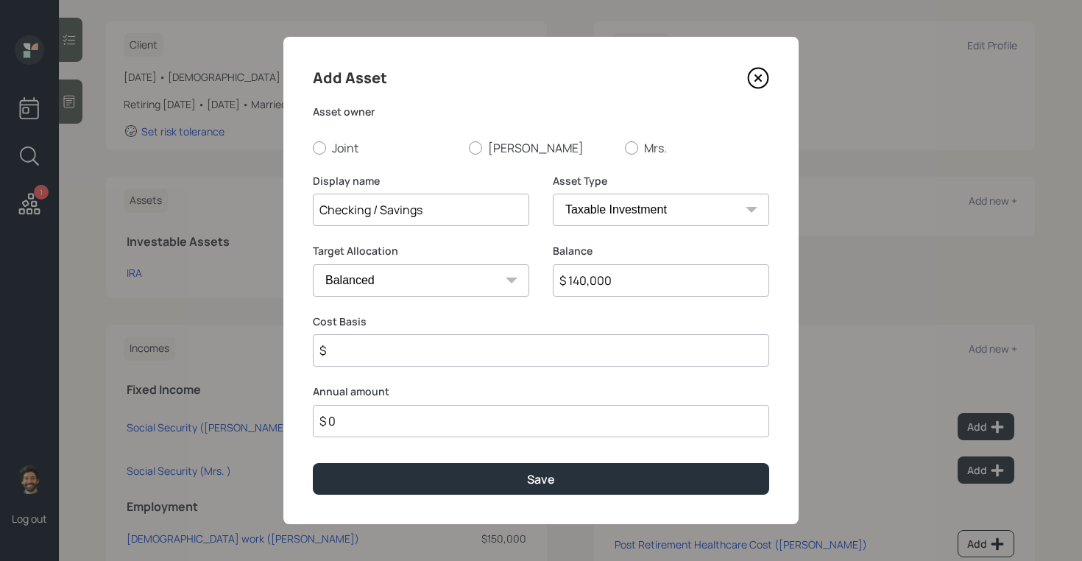
select select "emergency_fund"
click at [553, 194] on select "SEP [PERSON_NAME] IRA 401(k) [PERSON_NAME] 401(k) 403(b) [PERSON_NAME] 403(b) 4…" at bounding box center [661, 210] width 216 height 32
click at [349, 151] on label "Joint" at bounding box center [385, 148] width 144 height 16
click at [313, 148] on input "Joint" at bounding box center [312, 147] width 1 height 1
radio input "true"
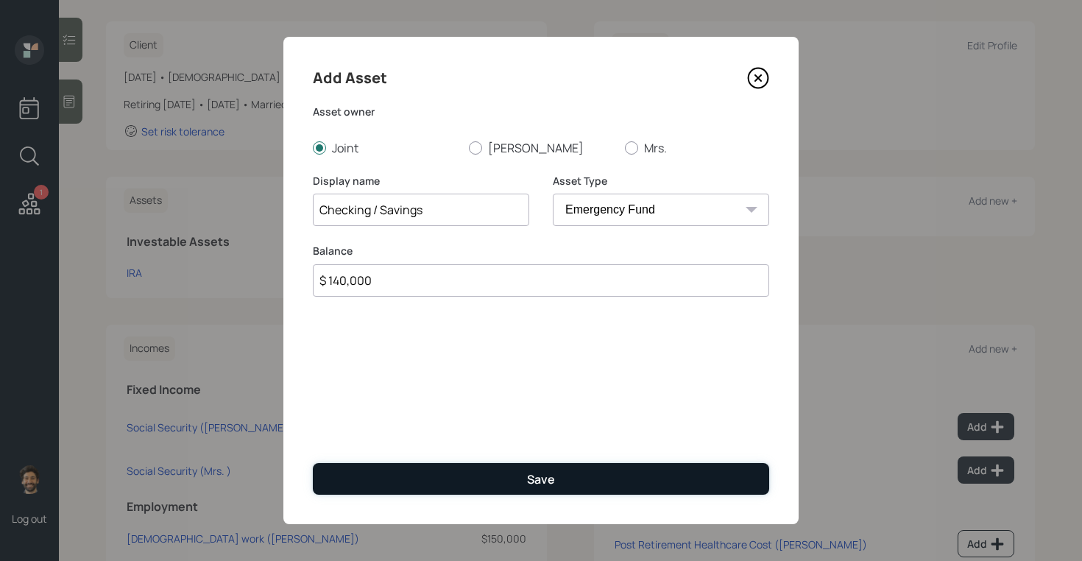
click at [395, 475] on button "Save" at bounding box center [541, 479] width 456 height 32
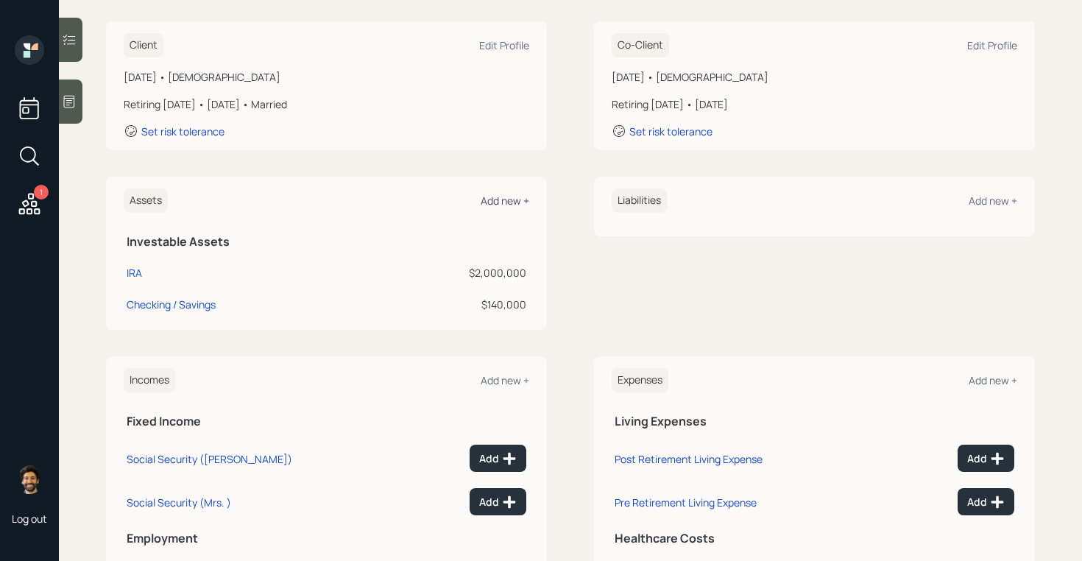
click at [513, 194] on div "Add new +" at bounding box center [505, 201] width 49 height 14
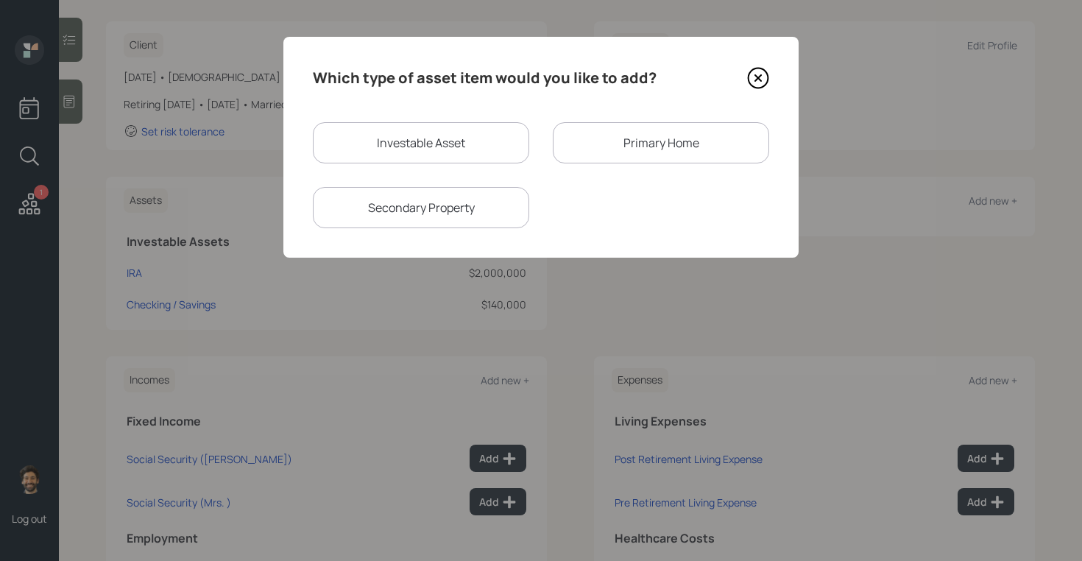
click at [381, 147] on div "Investable Asset" at bounding box center [421, 142] width 216 height 41
select select "taxable"
select select "balanced"
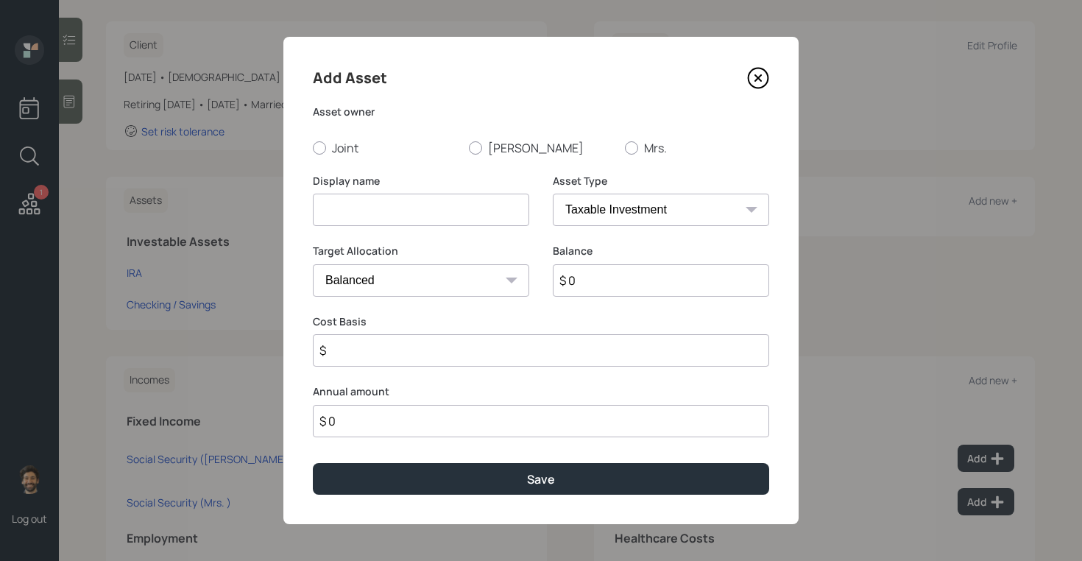
click at [400, 209] on input at bounding box center [421, 210] width 216 height 32
type input "TSP"
click at [621, 286] on input "$ 0" at bounding box center [661, 280] width 216 height 32
type input "$ 1"
click at [602, 218] on select "SEP [PERSON_NAME] IRA 401(k) [PERSON_NAME] 401(k) 403(b) [PERSON_NAME] 403(b) 4…" at bounding box center [661, 210] width 216 height 32
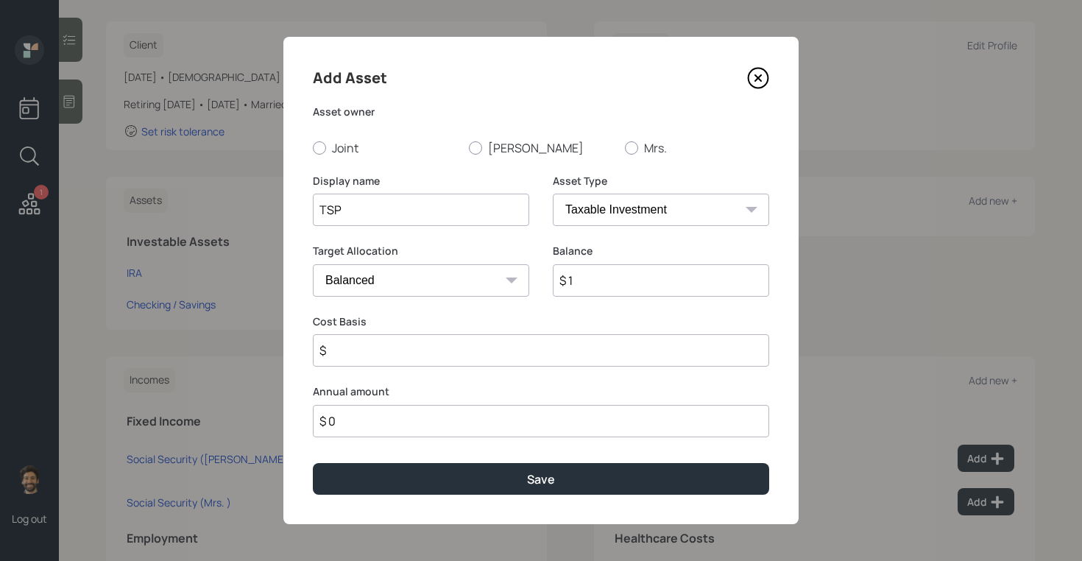
select select "company_sponsored"
click at [553, 194] on select "SEP [PERSON_NAME] IRA 401(k) [PERSON_NAME] 401(k) 403(b) [PERSON_NAME] 403(b) 4…" at bounding box center [661, 210] width 216 height 32
click at [378, 348] on input "number" at bounding box center [410, 350] width 194 height 32
type input "0"
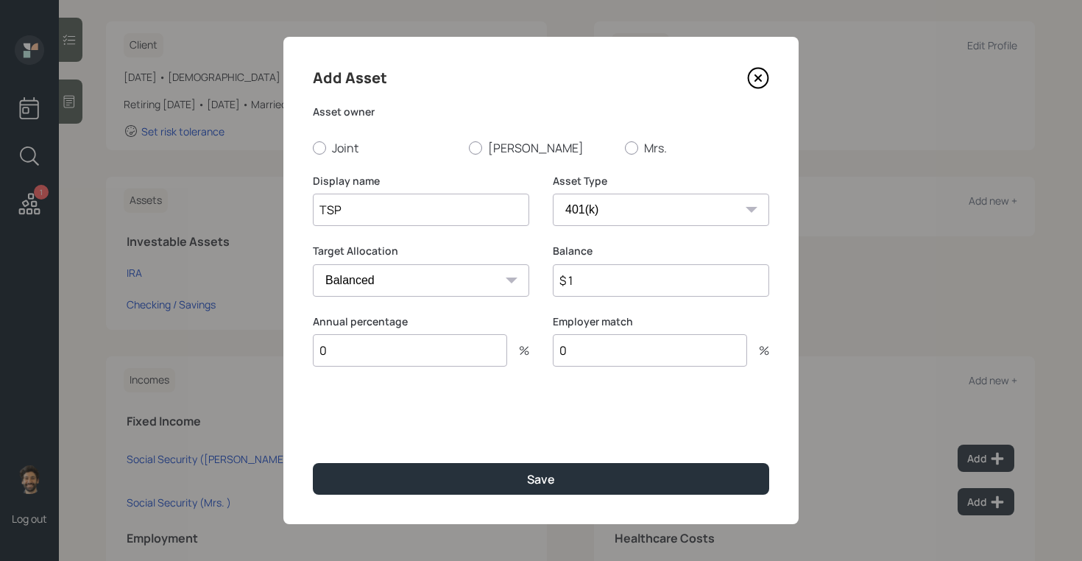
drag, startPoint x: 379, startPoint y: 359, endPoint x: 379, endPoint y: 350, distance: 8.8
click at [379, 359] on input "0" at bounding box center [410, 350] width 194 height 32
type input "1"
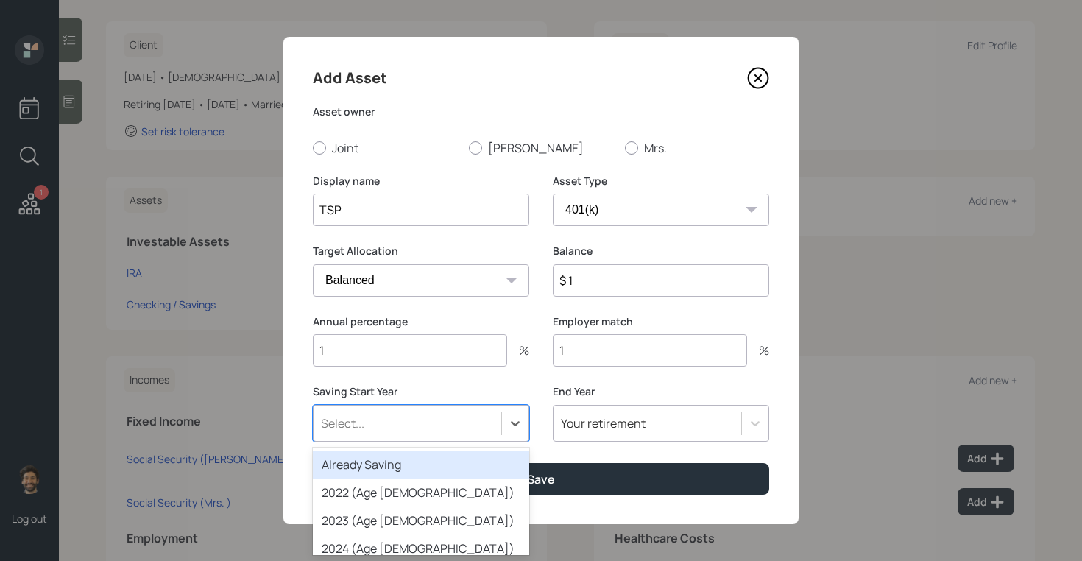
click at [404, 411] on div "Select..." at bounding box center [408, 423] width 188 height 25
click at [368, 462] on div "Already Saving" at bounding box center [421, 465] width 216 height 28
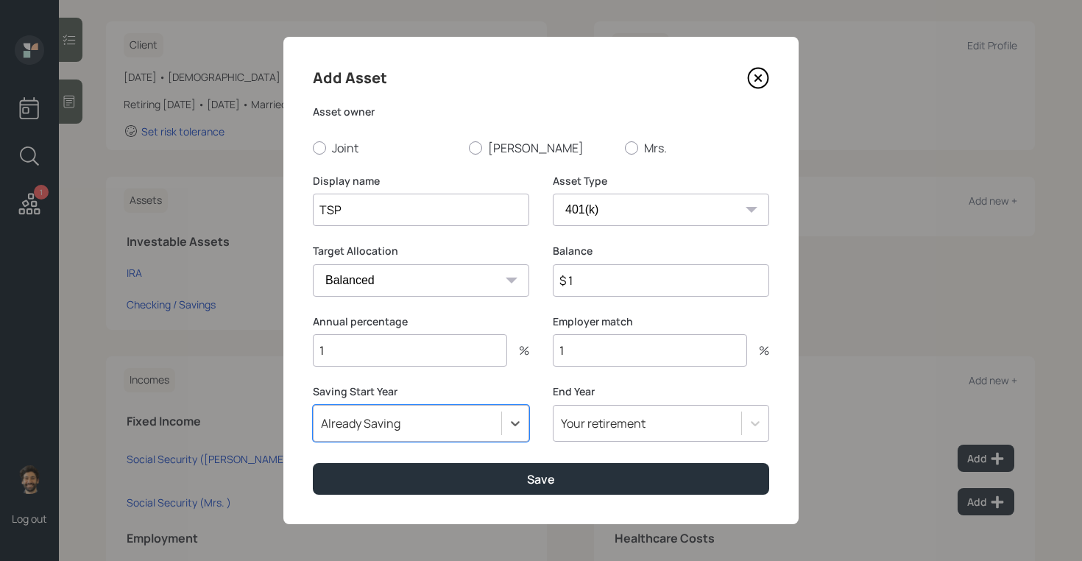
click at [340, 498] on div "Add Asset Asset owner Joint [PERSON_NAME] Mrs. Display name TSP Asset Type SEP …" at bounding box center [540, 280] width 515 height 487
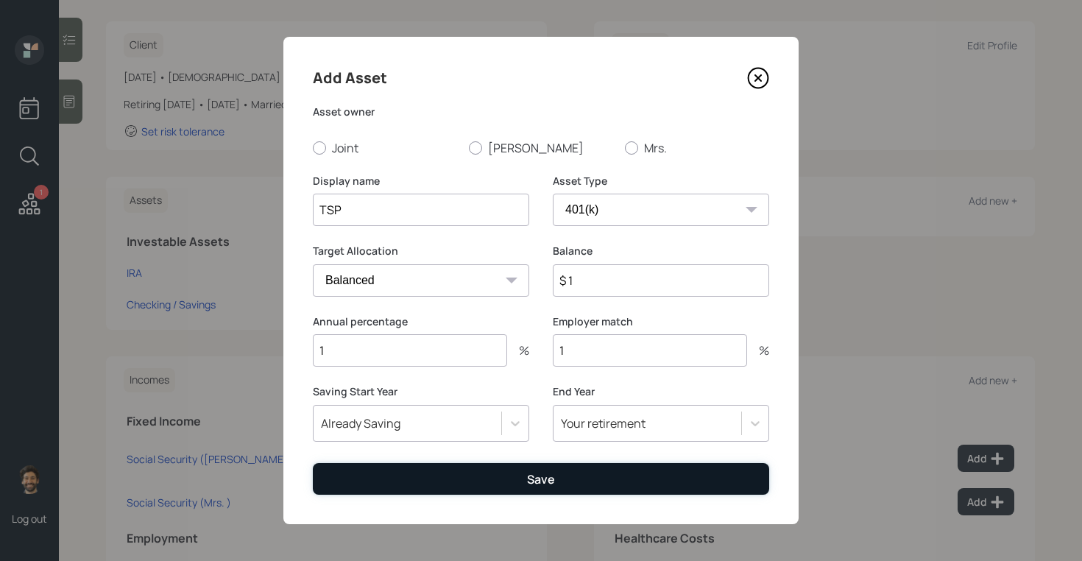
click at [325, 471] on button "Save" at bounding box center [541, 479] width 456 height 32
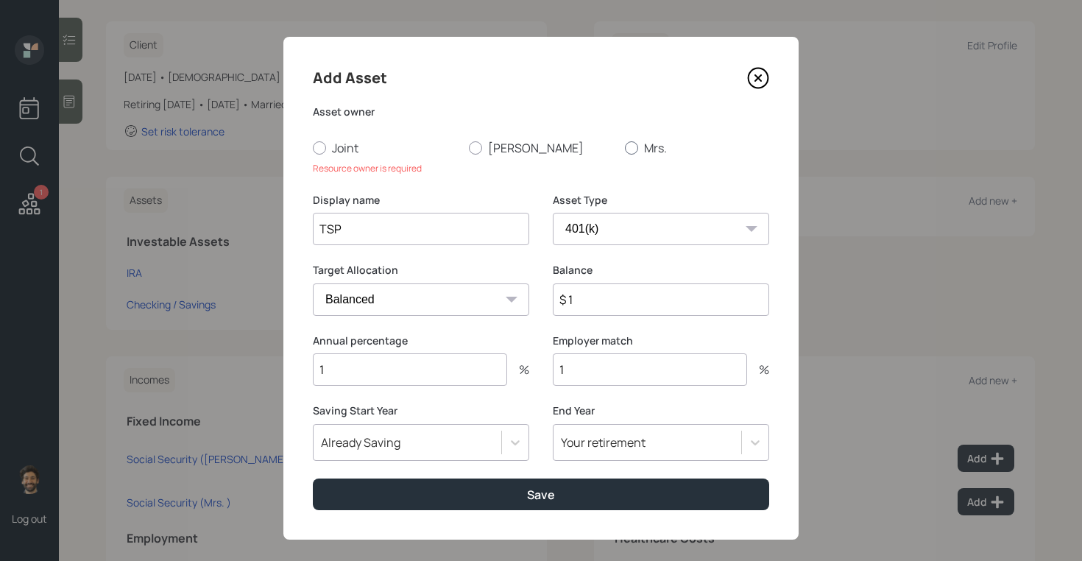
click at [643, 151] on label "Mrs." at bounding box center [697, 148] width 144 height 16
click at [625, 148] on input "Mrs." at bounding box center [624, 147] width 1 height 1
radio input "true"
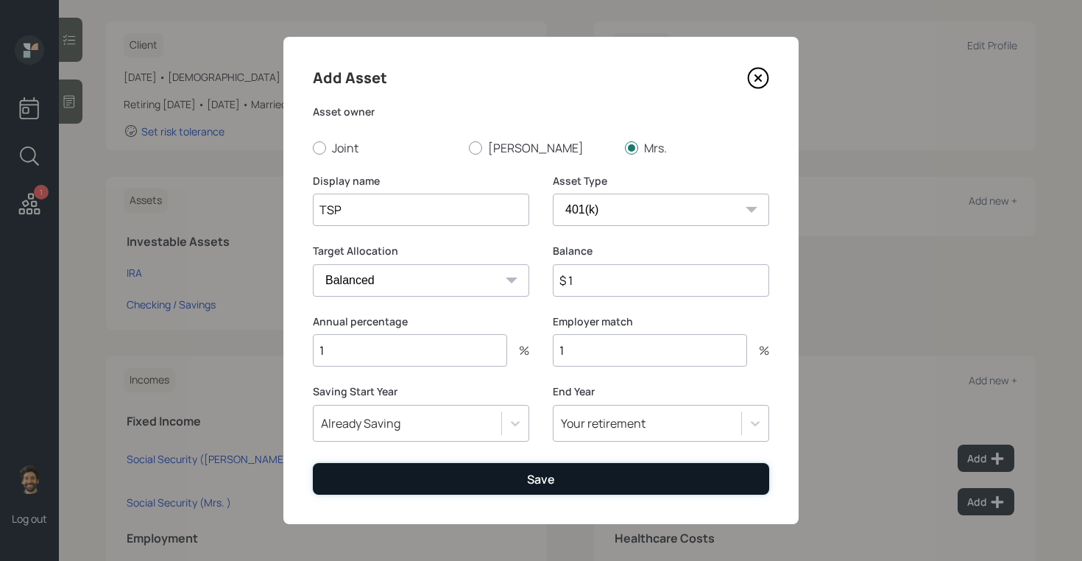
click at [416, 478] on button "Save" at bounding box center [541, 479] width 456 height 32
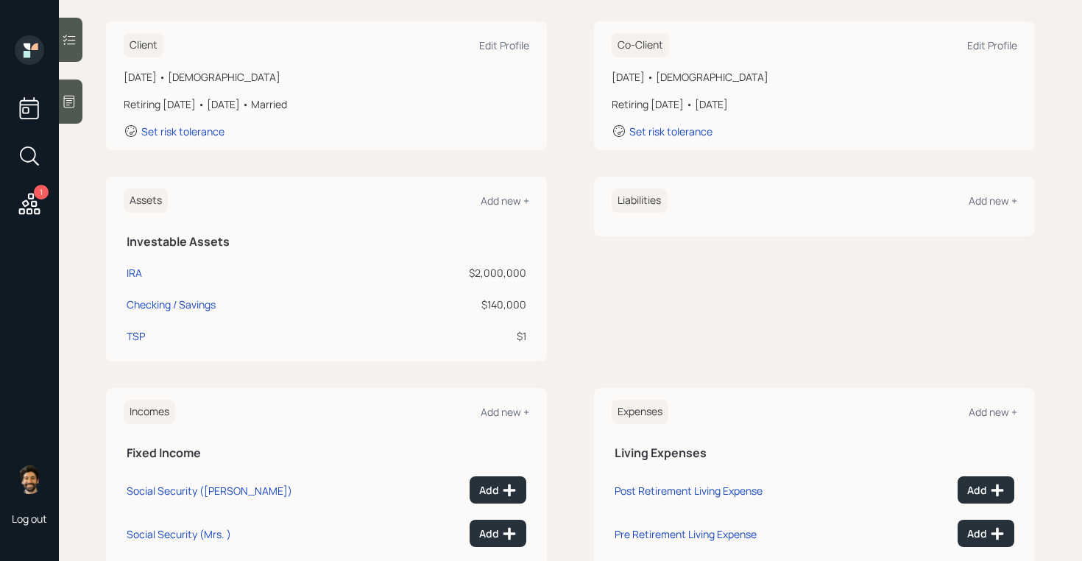
scroll to position [357, 0]
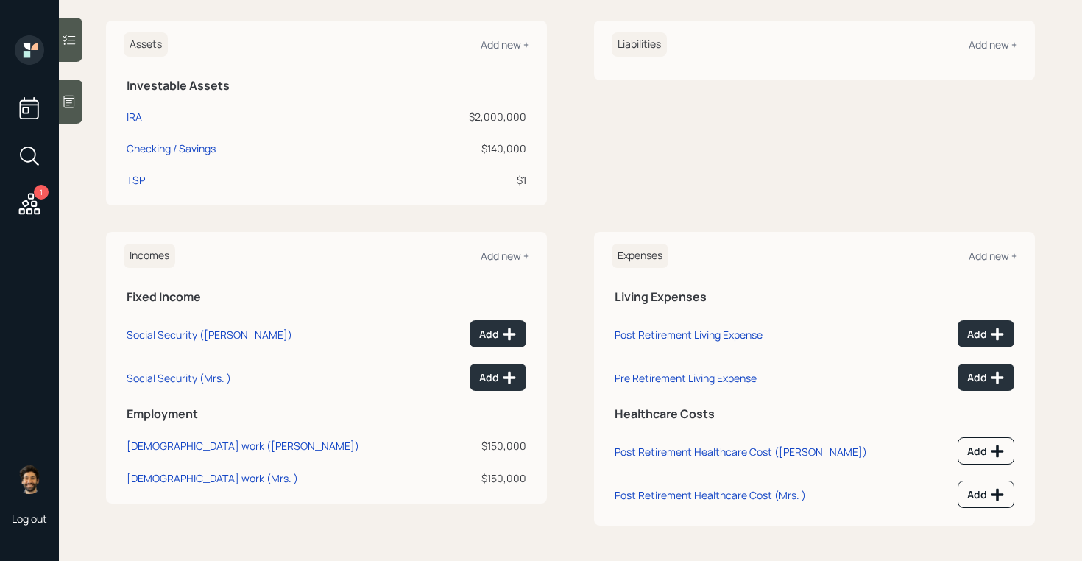
click at [1006, 317] on td "Add" at bounding box center [978, 331] width 79 height 43
click at [994, 322] on button "Add" at bounding box center [986, 333] width 57 height 27
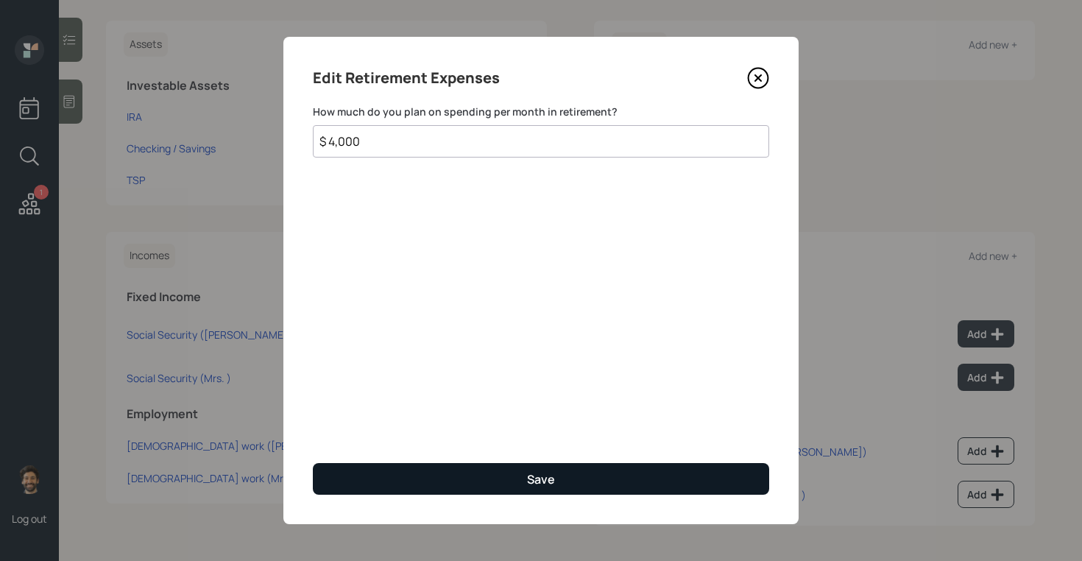
type input "$ 4,000"
click at [673, 494] on button "Save" at bounding box center [541, 479] width 456 height 32
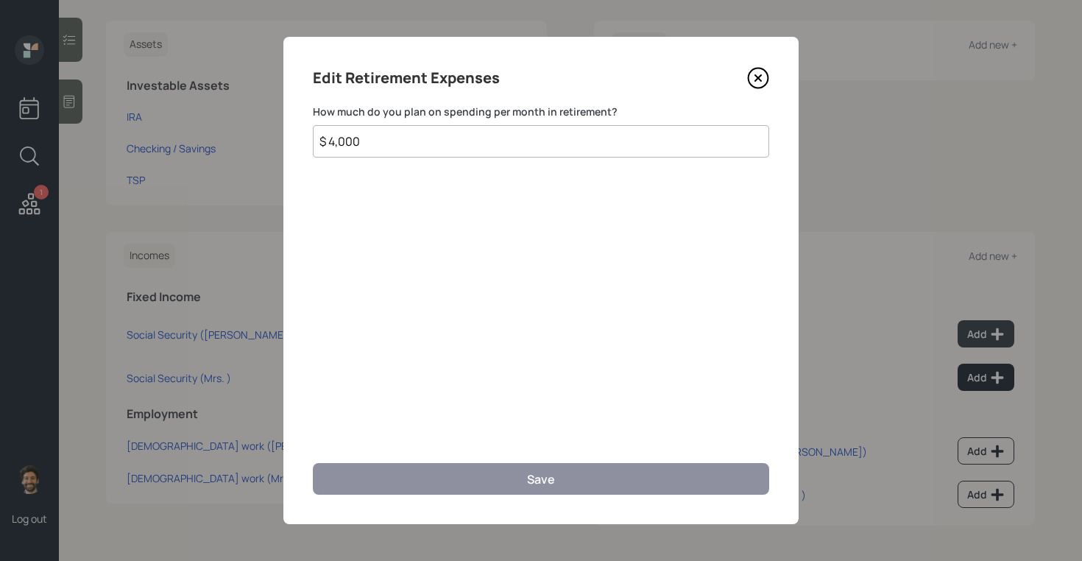
scroll to position [346, 0]
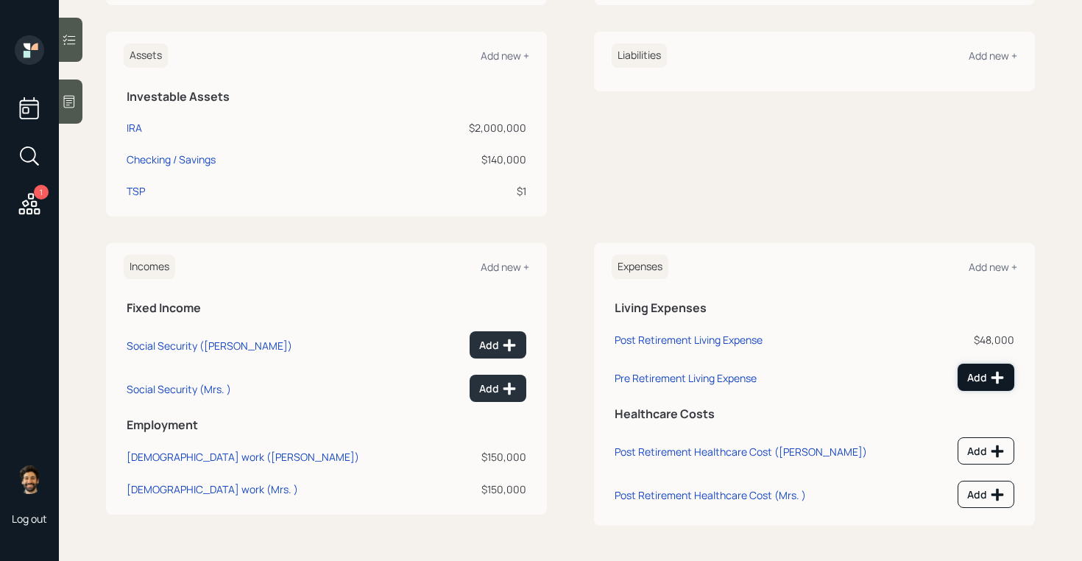
click at [996, 370] on icon at bounding box center [997, 377] width 15 height 15
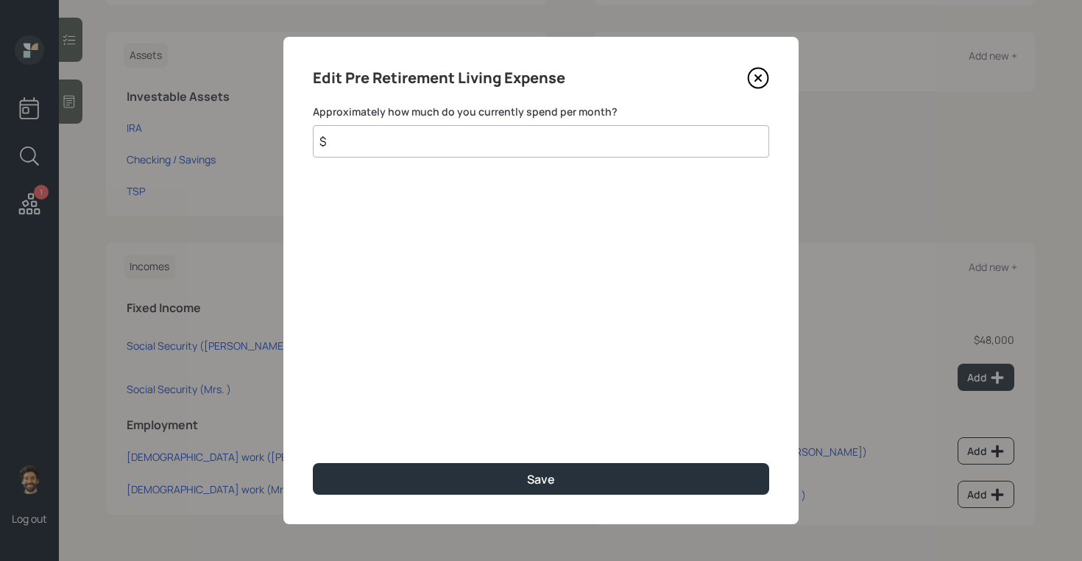
click at [514, 144] on input "$" at bounding box center [541, 141] width 456 height 32
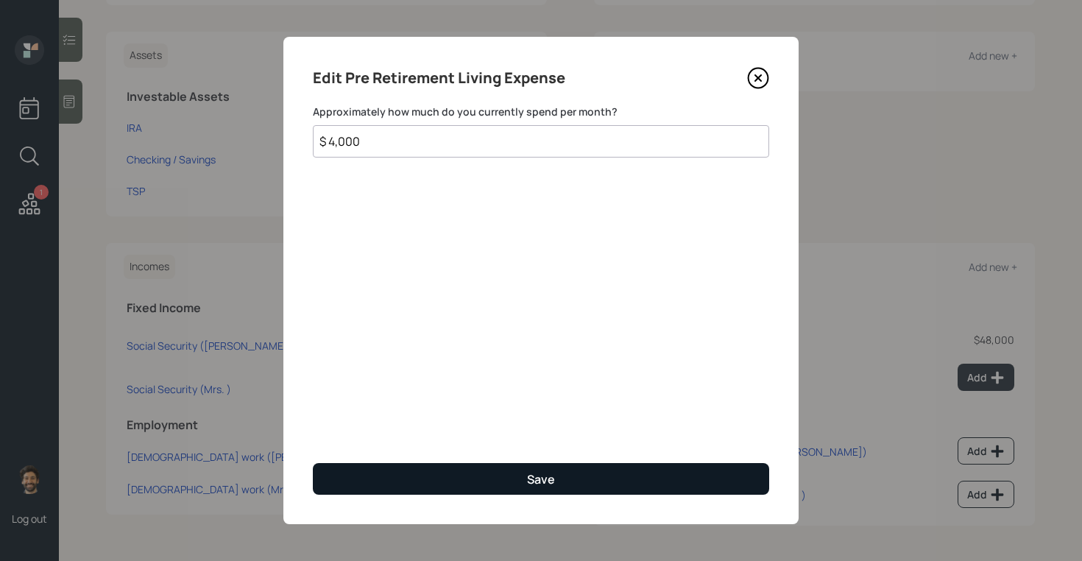
type input "$ 4,000"
click at [386, 479] on button "Save" at bounding box center [541, 479] width 456 height 32
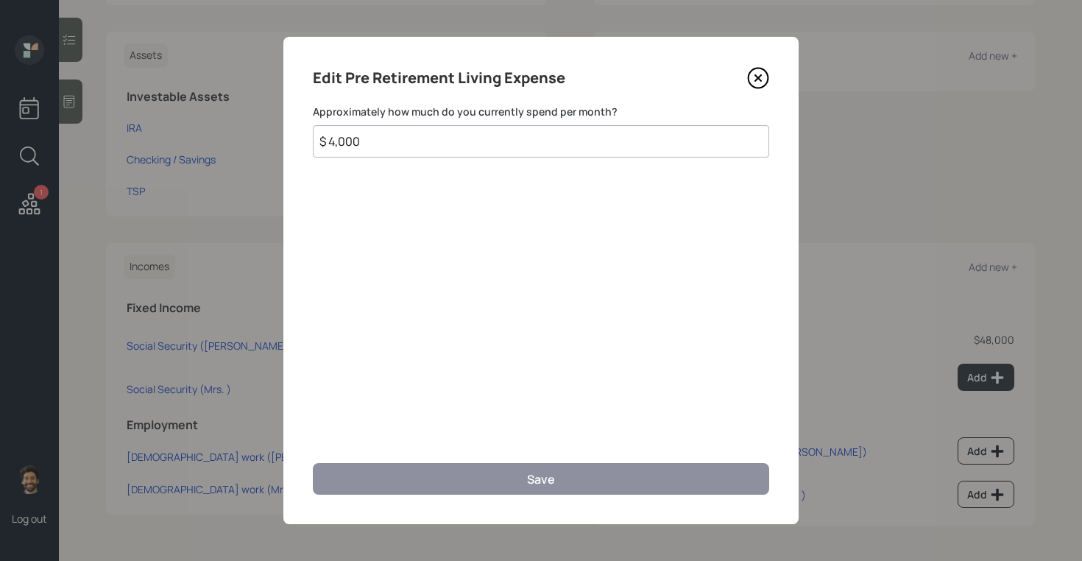
scroll to position [335, 0]
